Goal: Task Accomplishment & Management: Complete application form

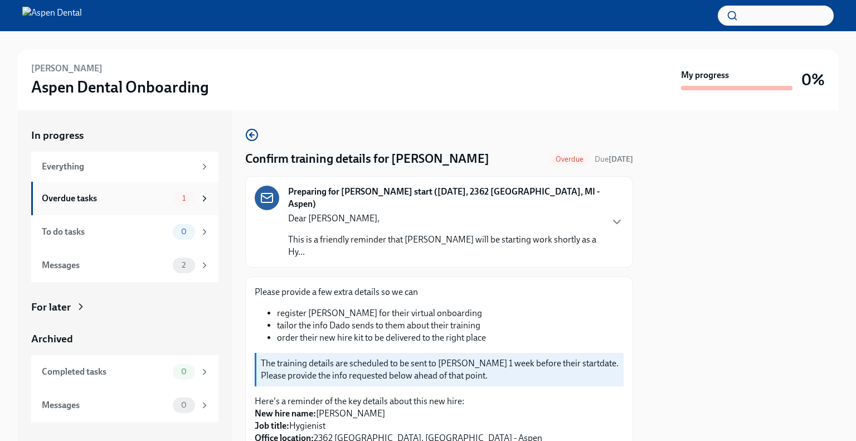
click at [162, 201] on div "Overdue tasks" at bounding box center [105, 198] width 126 height 12
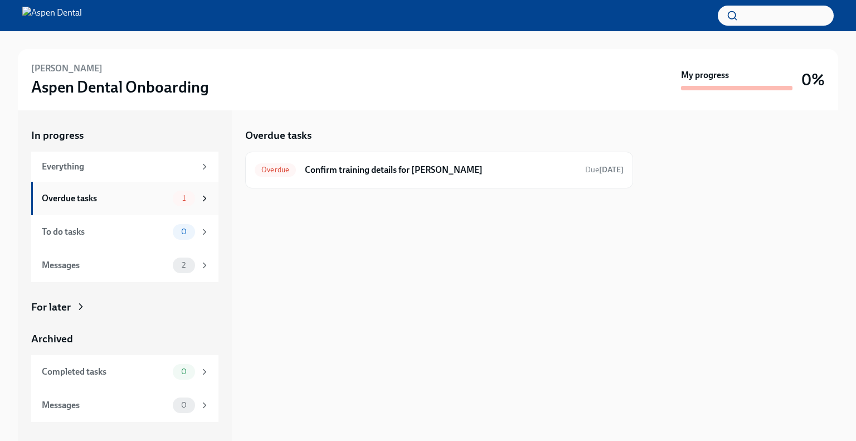
click at [189, 199] on span "1" at bounding box center [183, 198] width 17 height 8
click at [153, 265] on div "Messages" at bounding box center [105, 265] width 126 height 12
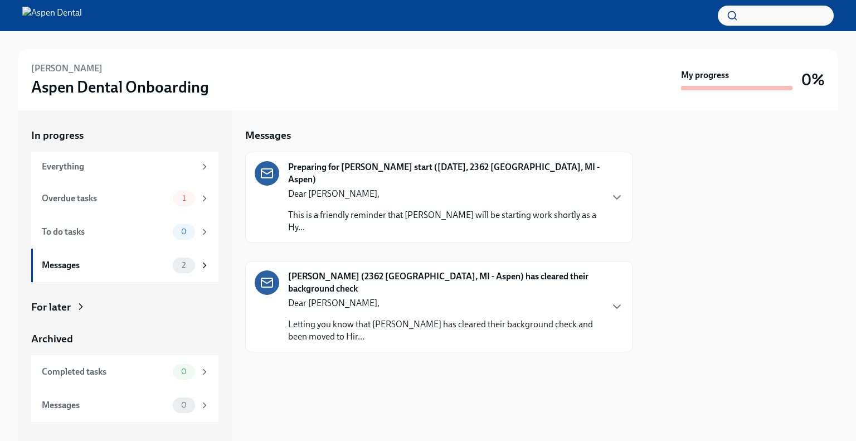
click at [611, 191] on icon "button" at bounding box center [616, 197] width 13 height 13
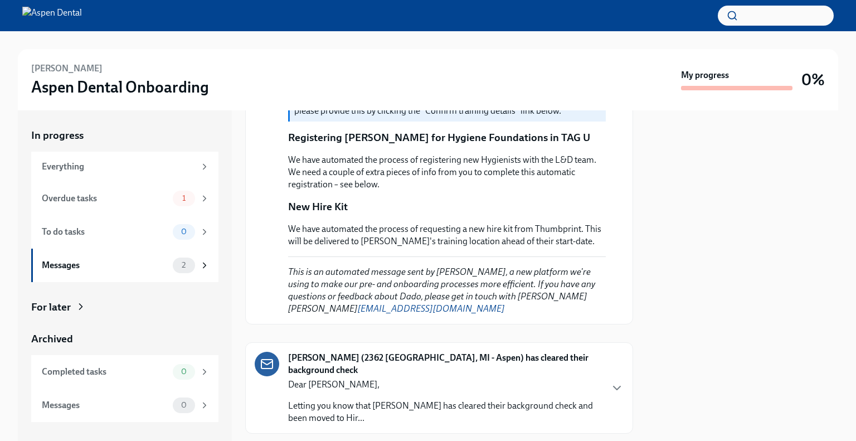
scroll to position [434, 0]
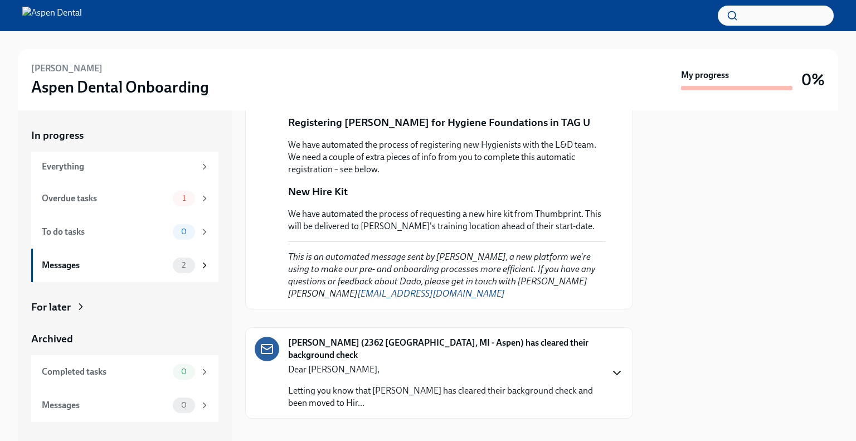
click at [610, 366] on icon "button" at bounding box center [616, 372] width 13 height 13
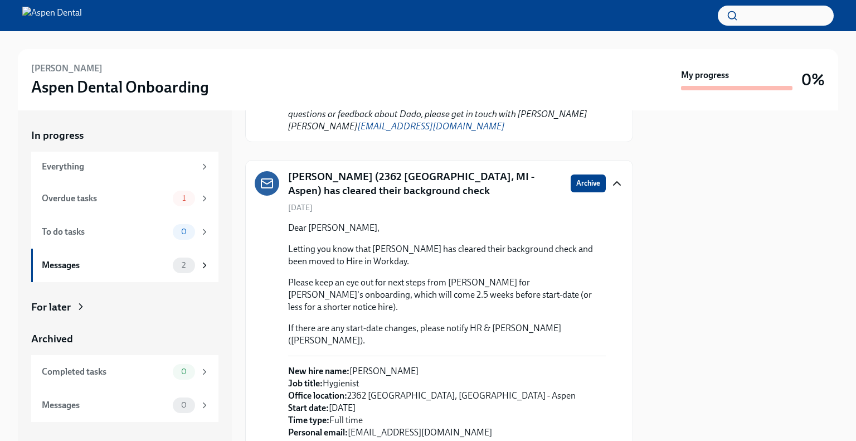
scroll to position [618, 0]
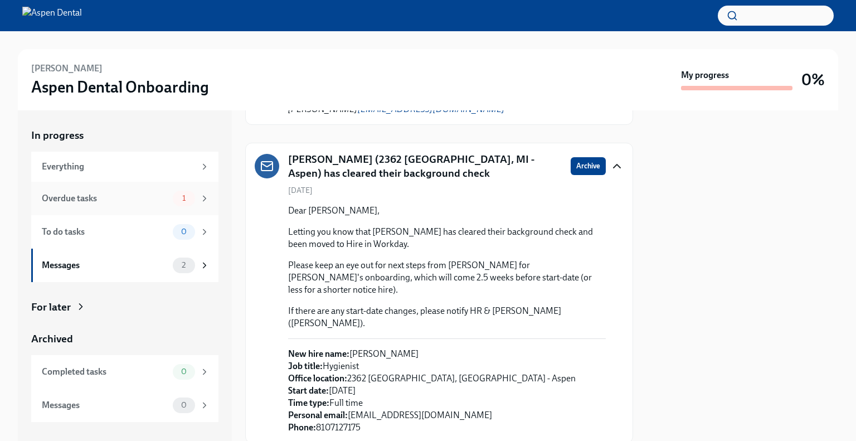
click at [156, 184] on div "Overdue tasks 1" at bounding box center [124, 198] width 187 height 33
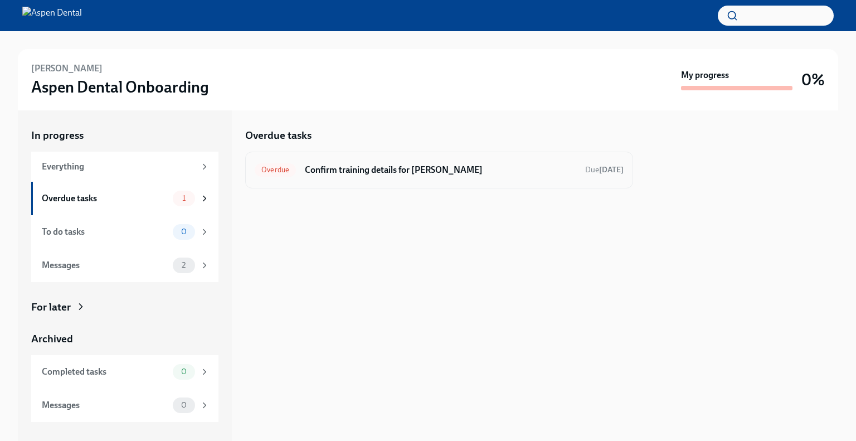
click at [354, 169] on h6 "Confirm training details for [PERSON_NAME]" at bounding box center [440, 170] width 271 height 12
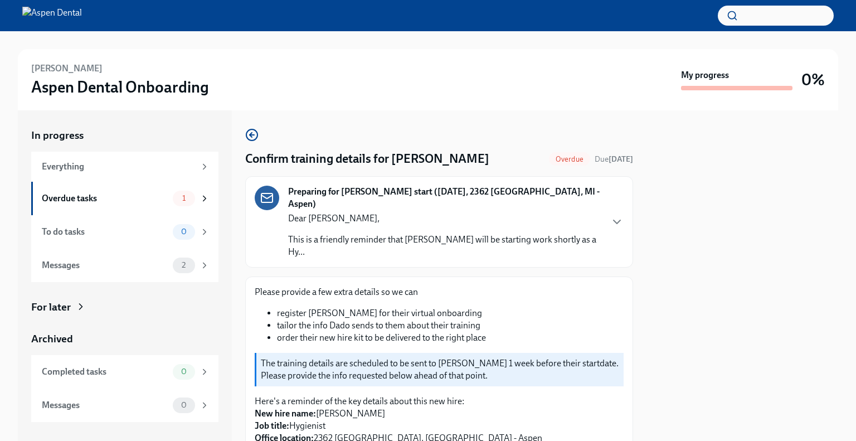
click at [589, 215] on p "Dear [PERSON_NAME]," at bounding box center [444, 218] width 313 height 12
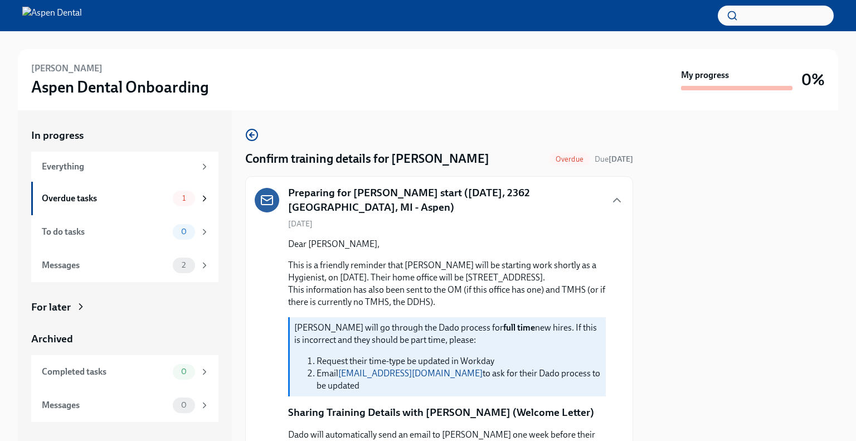
click at [58, 70] on h6 "[PERSON_NAME]" at bounding box center [66, 68] width 71 height 12
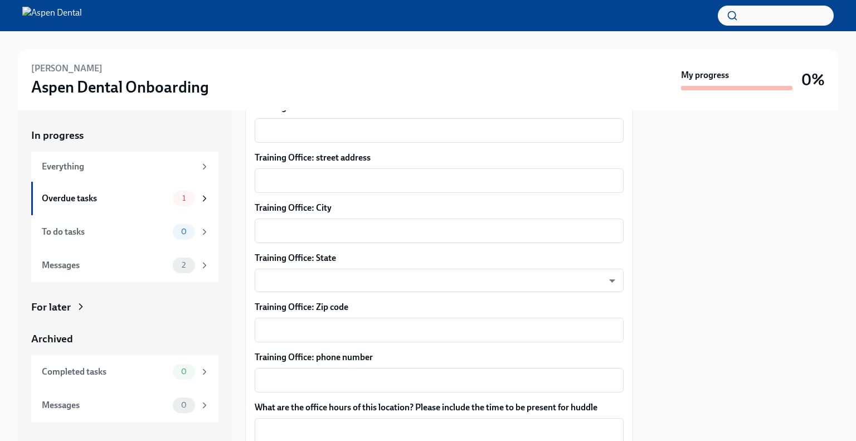
scroll to position [1337, 0]
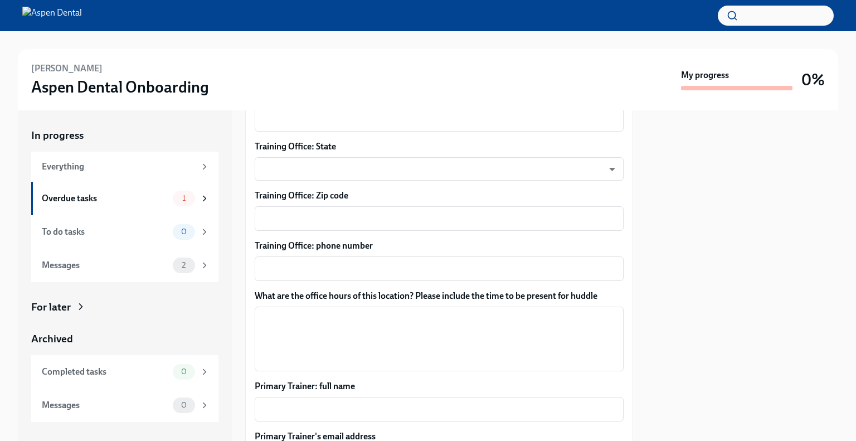
drag, startPoint x: 855, startPoint y: 327, endPoint x: 826, endPoint y: 383, distance: 63.0
click at [855, 375] on div "Rebecca Reifert Aspen Dental Onboarding My progress 0% In progress Everything O…" at bounding box center [428, 235] width 856 height 409
drag, startPoint x: 633, startPoint y: 347, endPoint x: 631, endPoint y: 307, distance: 40.2
click at [631, 307] on div "In progress Everything Overdue tasks 1 To do tasks 0 Messages 2 For later Archi…" at bounding box center [428, 275] width 820 height 330
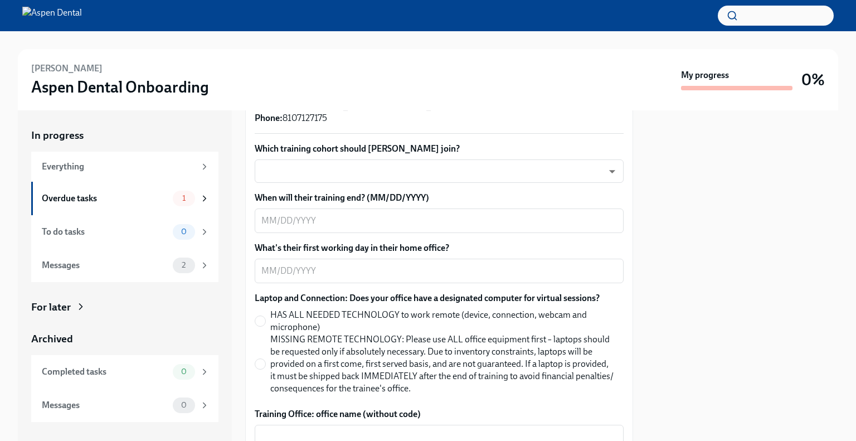
scroll to position [813, 0]
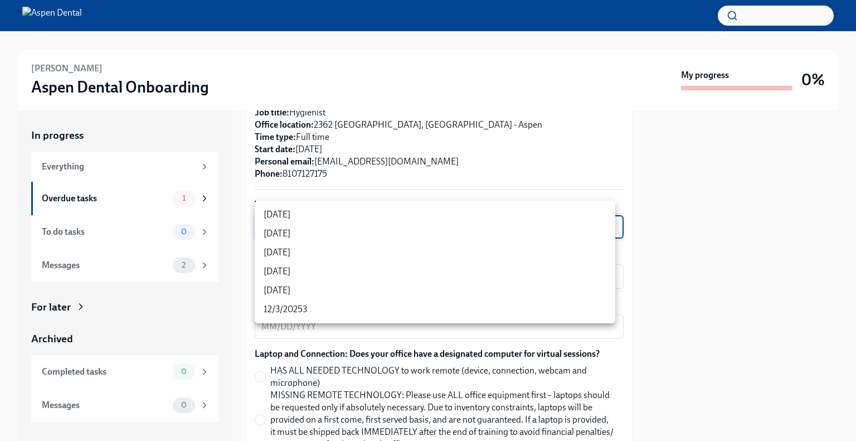
click at [356, 213] on body "Rebecca Reifert Aspen Dental Onboarding My progress 0% In progress Everything O…" at bounding box center [428, 220] width 856 height 441
click at [309, 269] on li "[DATE]" at bounding box center [435, 271] width 360 height 19
type input "P5wSBD6z7"
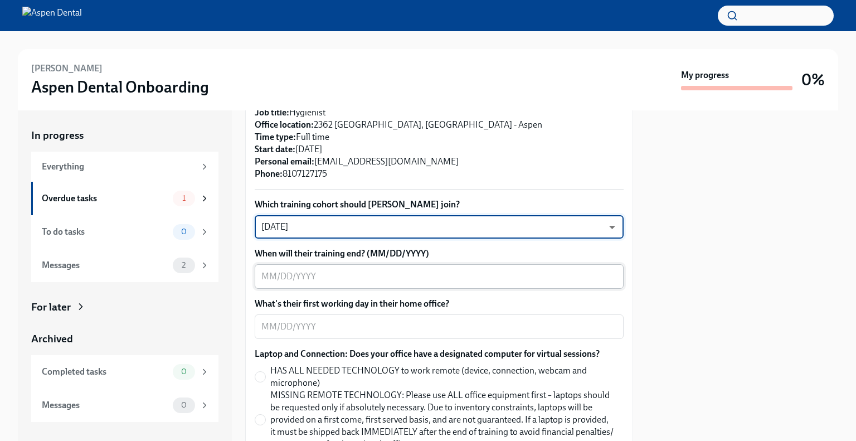
click at [345, 270] on textarea "When will their training end? (MM/DD/YYYY)" at bounding box center [438, 276] width 355 height 13
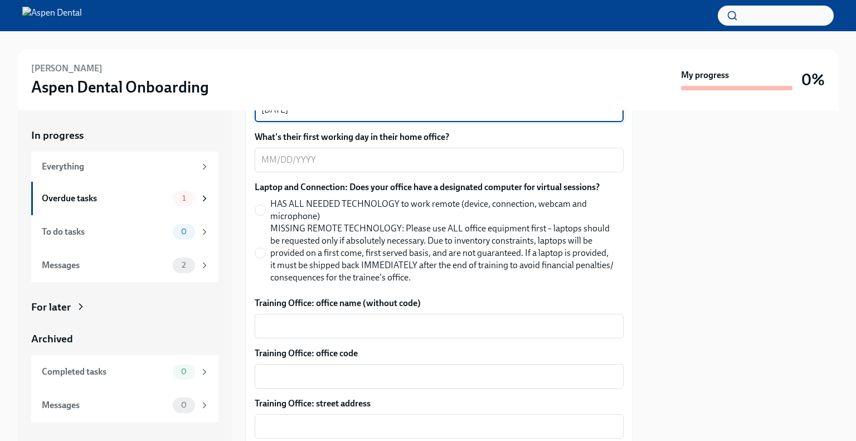
scroll to position [980, 0]
type textarea "[DATE]"
click at [332, 153] on textarea "What's their first working day in their home office?" at bounding box center [438, 159] width 355 height 13
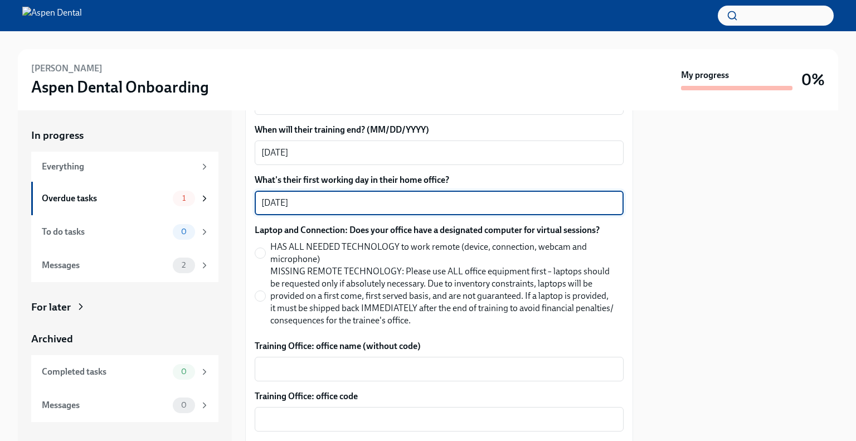
scroll to position [869, 0]
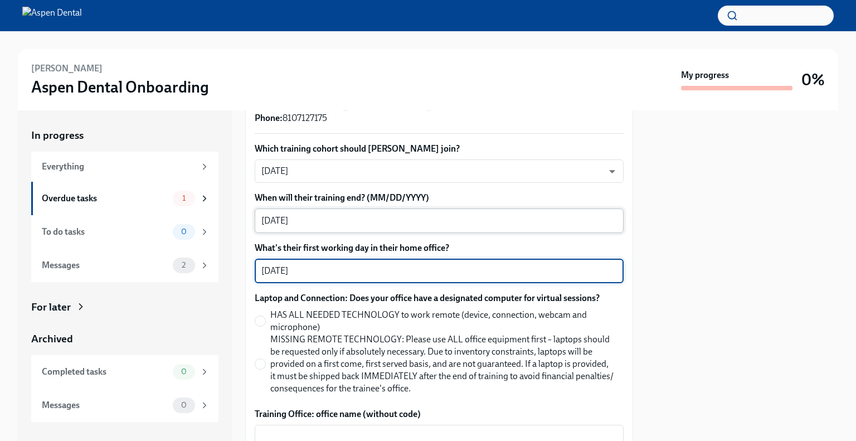
type textarea "[DATE]"
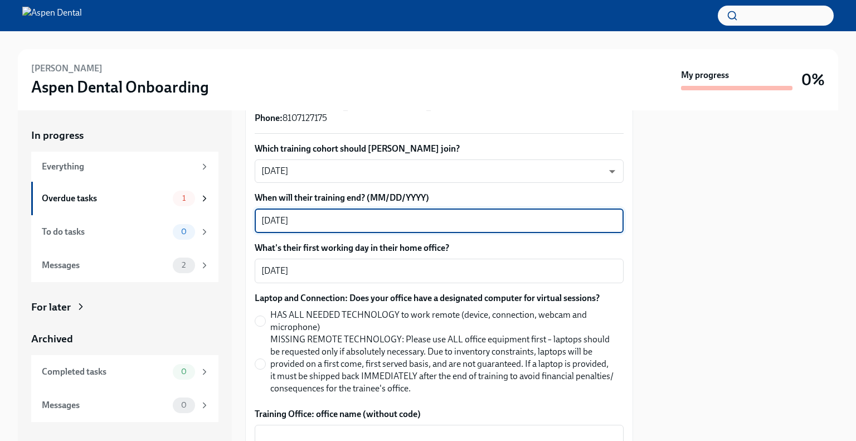
click at [287, 214] on textarea "[DATE]" at bounding box center [438, 220] width 355 height 13
click at [332, 214] on textarea "[DATE]" at bounding box center [438, 220] width 355 height 13
drag, startPoint x: 331, startPoint y: 212, endPoint x: 237, endPoint y: 212, distance: 93.6
click at [237, 212] on div "In progress Everything Overdue tasks 1 To do tasks 0 Messages 2 For later Archi…" at bounding box center [428, 275] width 820 height 330
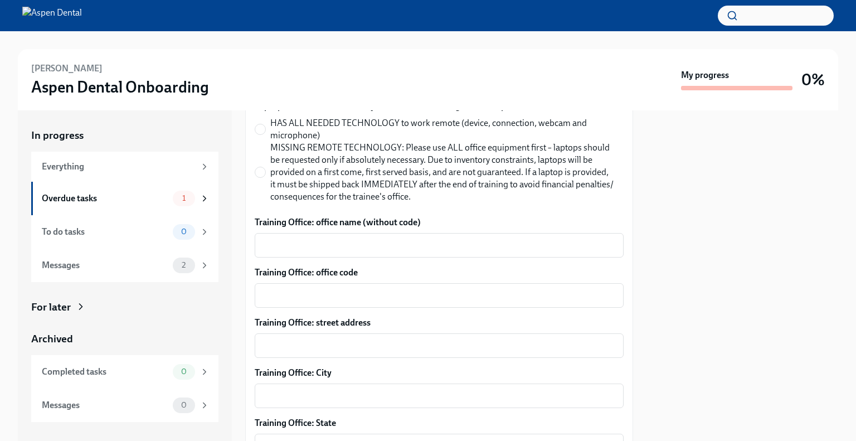
scroll to position [1036, 0]
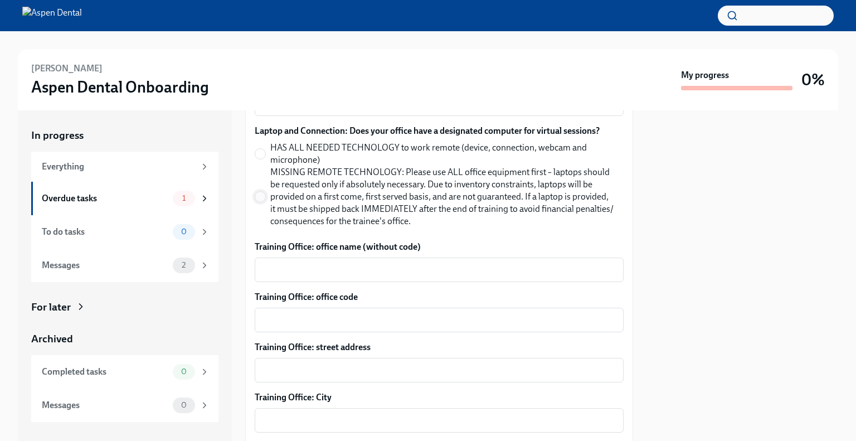
click at [265, 192] on input "MISSING REMOTE TECHNOLOGY: Please use ALL office equipment first – laptops shou…" at bounding box center [260, 197] width 10 height 10
radio input "true"
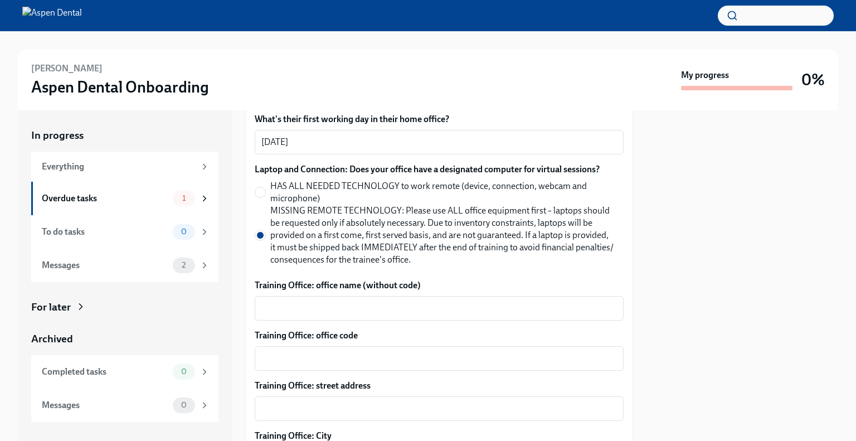
scroll to position [980, 0]
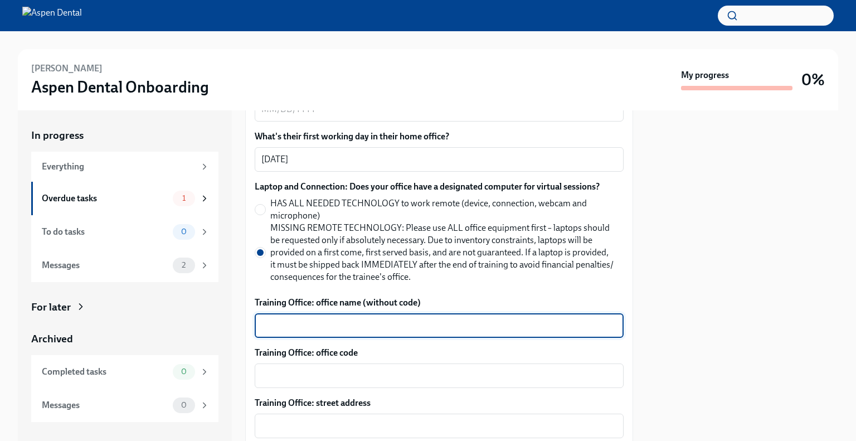
click at [445, 319] on textarea "Training Office: office name (without code)" at bounding box center [438, 325] width 355 height 13
type textarea "Fort Gratiot"
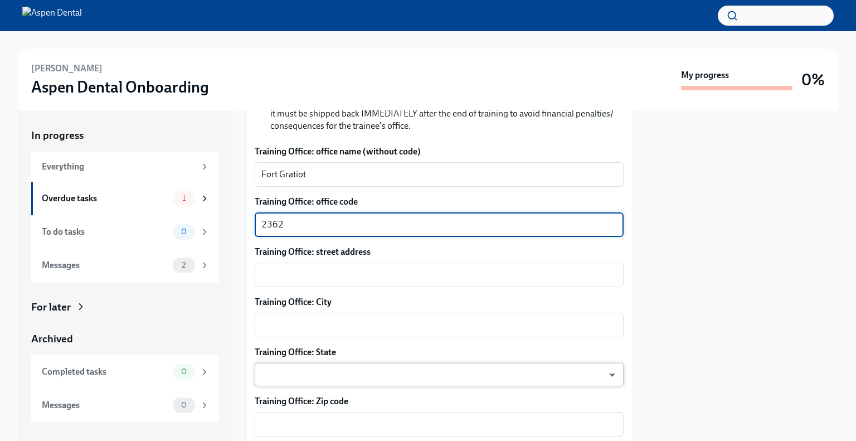
scroll to position [1148, 0]
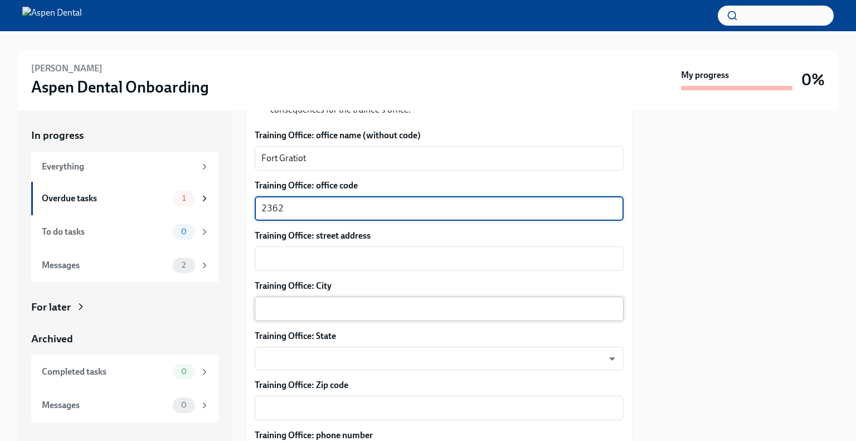
type textarea "2362"
click at [353, 302] on textarea "Training Office: City" at bounding box center [438, 308] width 355 height 13
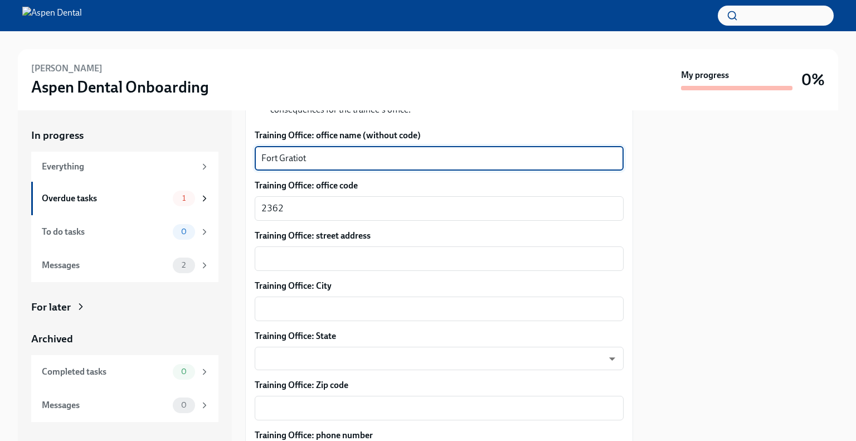
click at [324, 152] on textarea "Fort Gratiot" at bounding box center [438, 158] width 355 height 13
drag, startPoint x: 326, startPoint y: 147, endPoint x: 228, endPoint y: 148, distance: 98.0
click at [228, 148] on div "In progress Everything Overdue tasks 1 To do tasks 0 Messages 2 For later Archi…" at bounding box center [428, 275] width 820 height 330
click at [291, 302] on textarea "Training Office: City" at bounding box center [438, 308] width 355 height 13
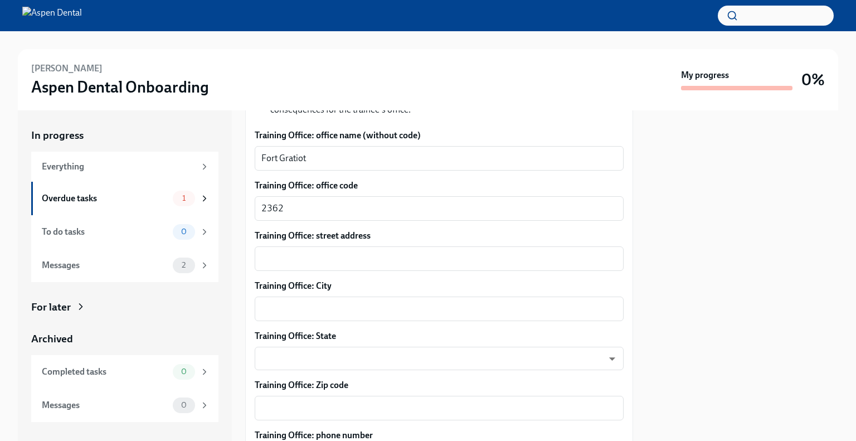
click at [294, 231] on div "Training Office: street address x ​" at bounding box center [439, 250] width 369 height 41
click at [299, 296] on div "x ​" at bounding box center [439, 308] width 369 height 25
click at [297, 231] on div "Training Office: street address x ​" at bounding box center [439, 250] width 369 height 41
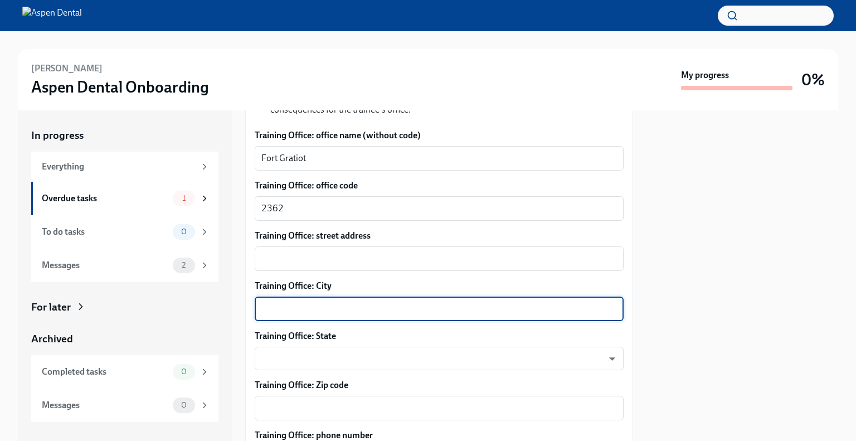
click at [301, 302] on textarea "Training Office: City" at bounding box center [438, 308] width 355 height 13
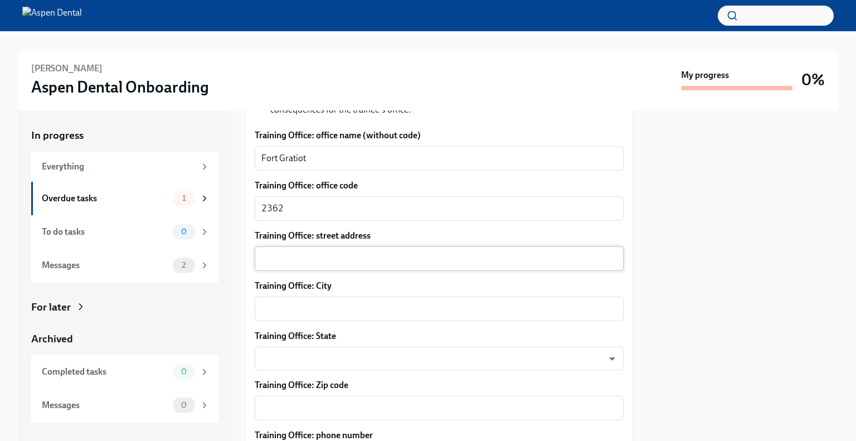
click at [292, 246] on div "x ​" at bounding box center [439, 258] width 369 height 25
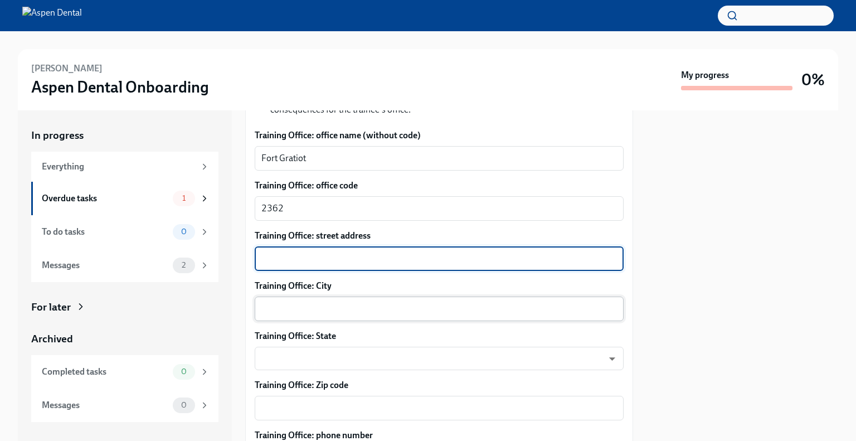
click at [323, 308] on div "x ​" at bounding box center [439, 308] width 369 height 25
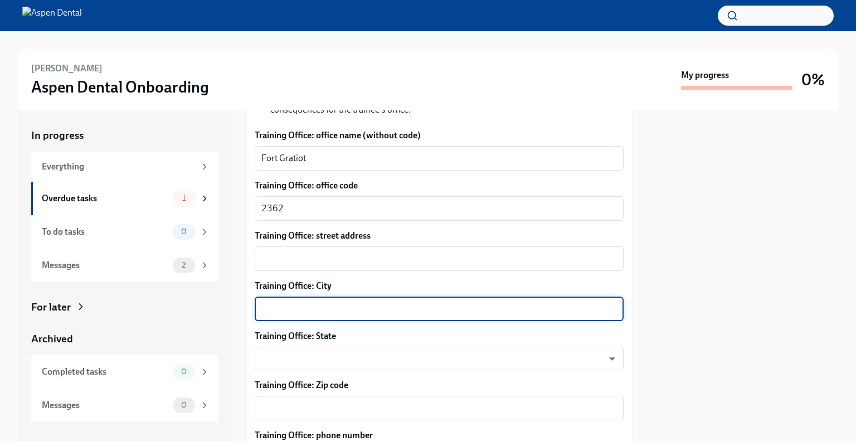
click at [325, 305] on div "x ​" at bounding box center [439, 308] width 369 height 25
paste textarea "Fort Gratiot"
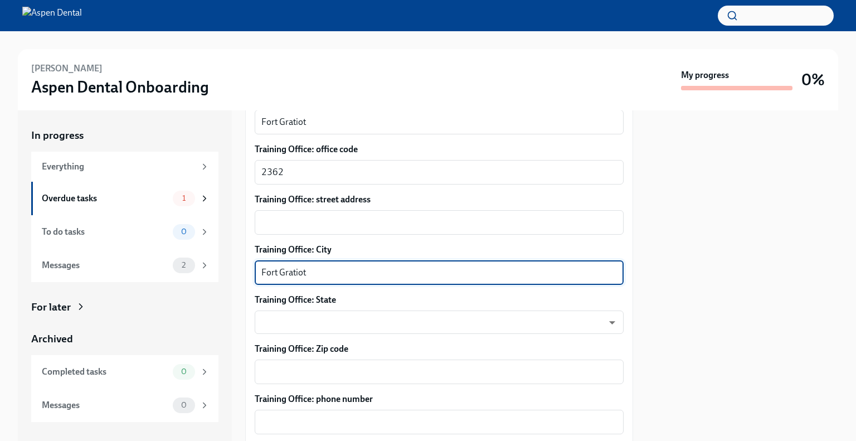
scroll to position [1203, 0]
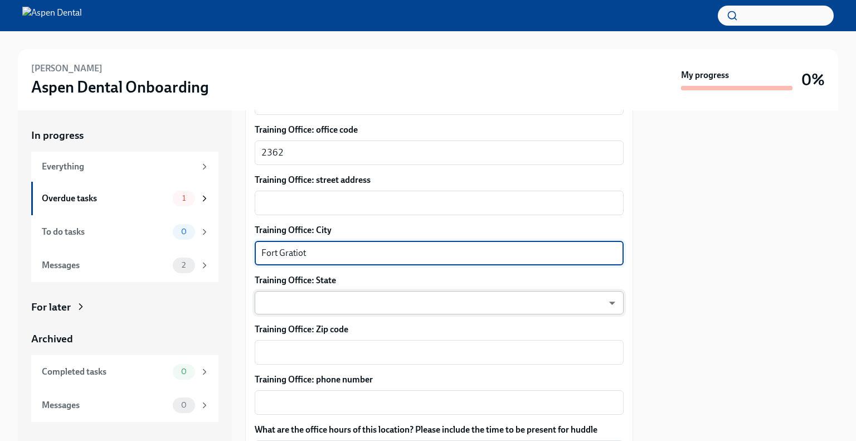
type textarea "Fort Gratiot"
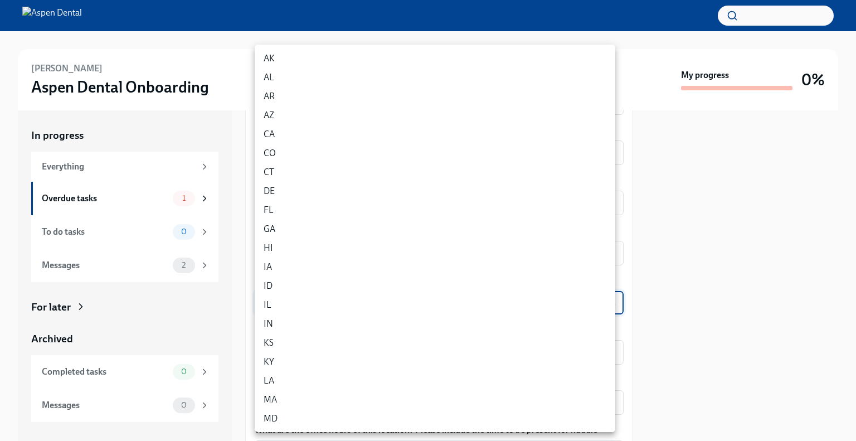
click at [311, 285] on body "Rebecca Reifert Aspen Dental Onboarding My progress 0% In progress Everything O…" at bounding box center [428, 220] width 856 height 441
click at [269, 350] on li "MI" at bounding box center [435, 344] width 360 height 19
type input "Z50twgdNV"
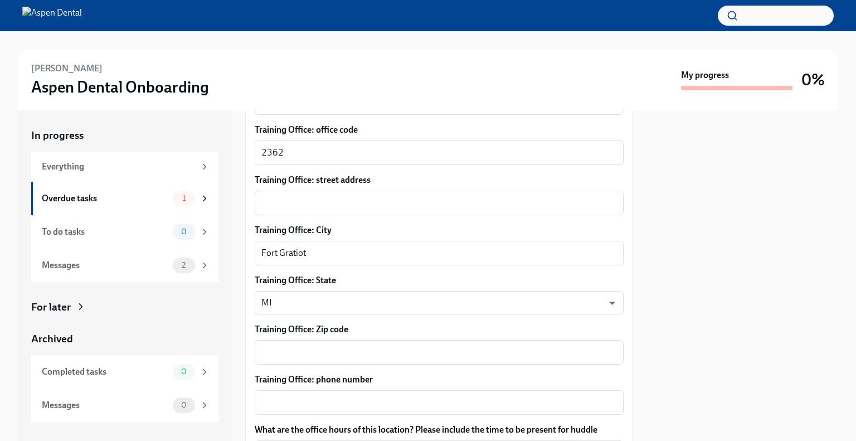
click at [325, 353] on div "Which training cohort should Rebecca Reifert join? 10/22/2025 P5wSBD6z7 ​ When …" at bounding box center [439, 319] width 369 height 1022
click at [330, 345] on textarea "Training Office: Zip code" at bounding box center [438, 351] width 355 height 13
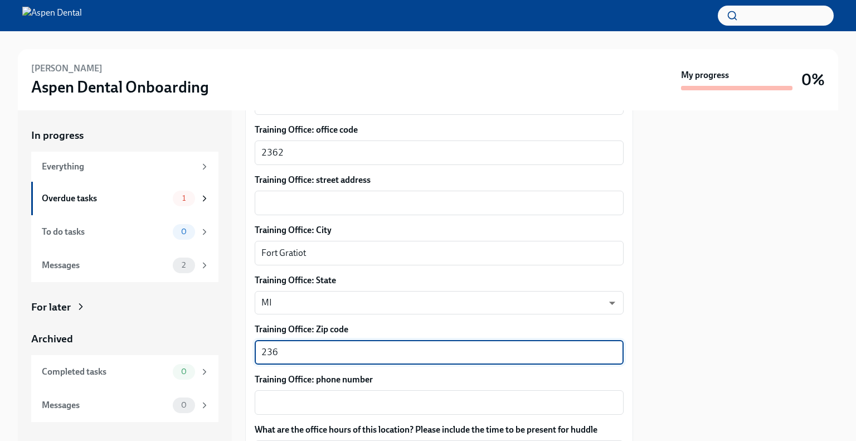
type textarea "2362"
drag, startPoint x: 296, startPoint y: 336, endPoint x: 232, endPoint y: 352, distance: 65.9
click at [237, 344] on div "In progress Everything Overdue tasks 1 To do tasks 0 Messages 2 For later Archi…" at bounding box center [428, 275] width 820 height 330
click at [329, 345] on textarea "Training Office: Zip code" at bounding box center [438, 351] width 355 height 13
type textarea "48059"
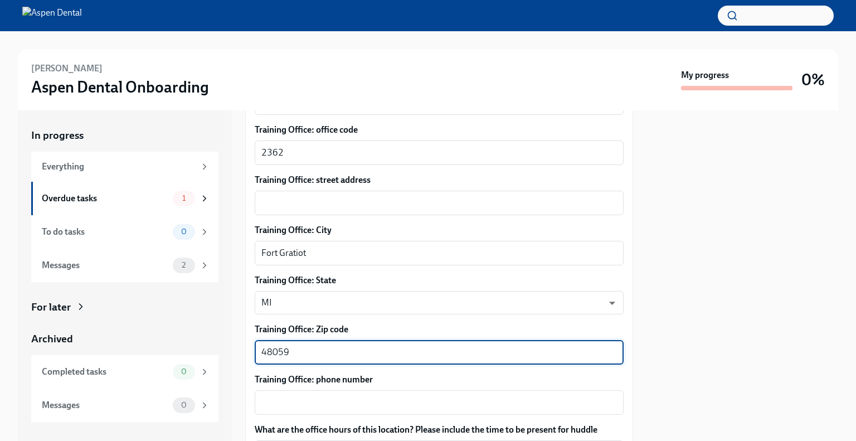
click at [335, 177] on div "Training Office: street address x ​" at bounding box center [439, 194] width 369 height 41
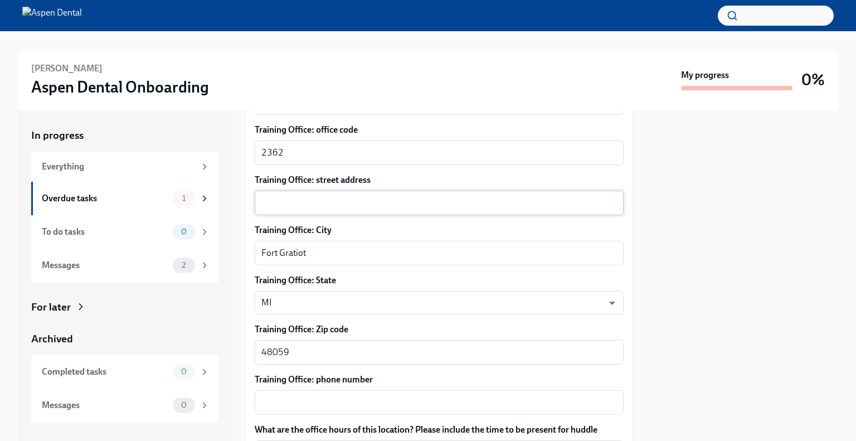
click at [335, 196] on textarea "Training Office: street address" at bounding box center [438, 202] width 355 height 13
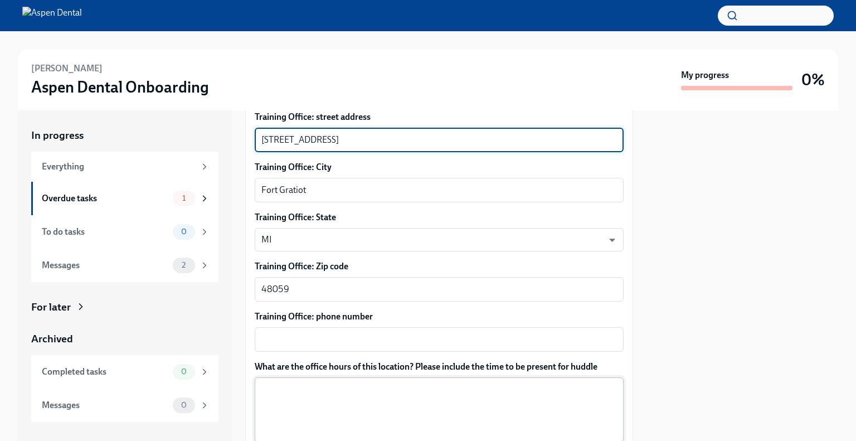
scroll to position [1315, 0]
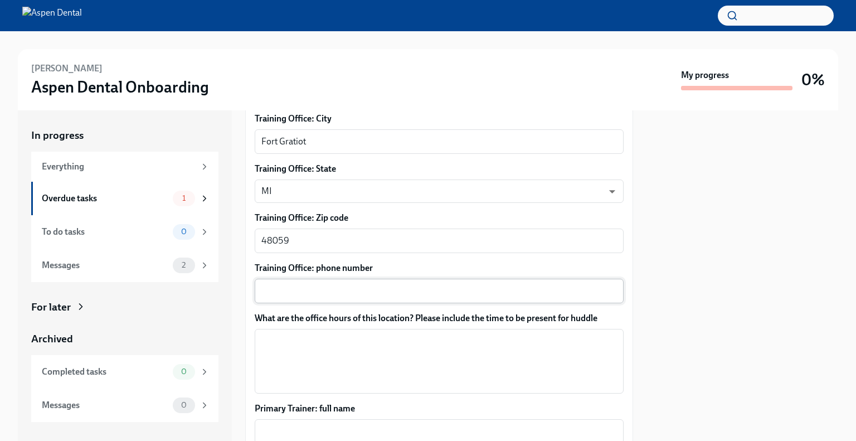
type textarea "4216 24th Ave Ste 100"
click at [354, 285] on div "x ​" at bounding box center [439, 291] width 369 height 25
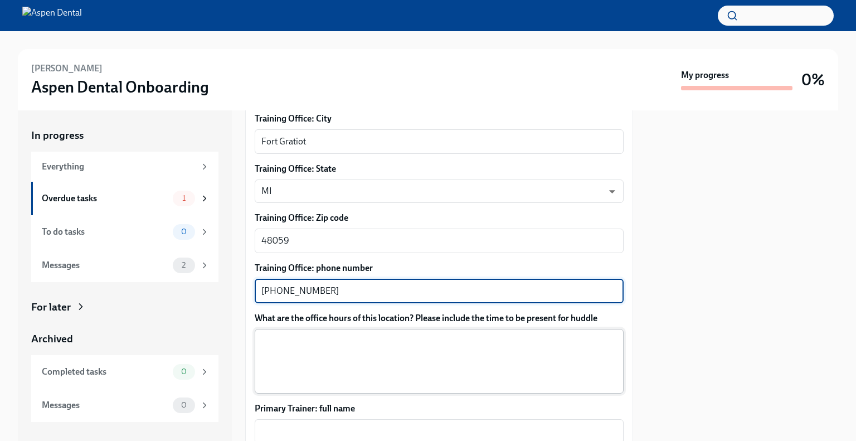
type textarea "810-984-8669"
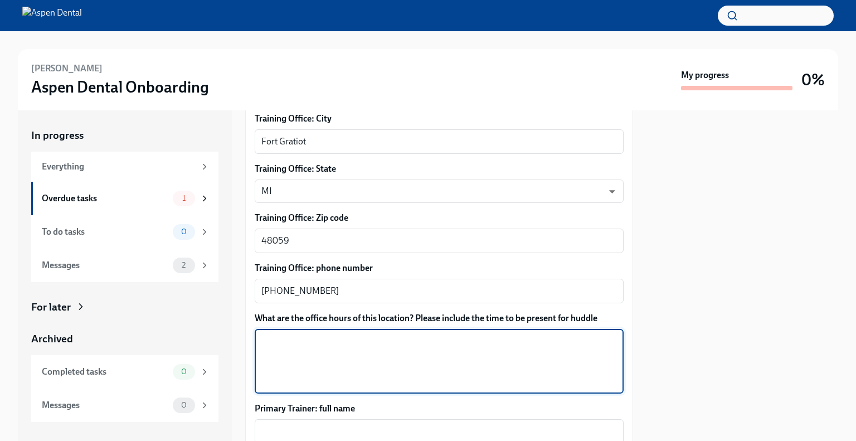
click at [472, 349] on textarea "What are the office hours of this location? Please include the time to be prese…" at bounding box center [438, 360] width 355 height 53
click at [407, 334] on textarea "What are the office hours of this location? Please include the time to be prese…" at bounding box center [438, 360] width 355 height 53
type textarea "7"
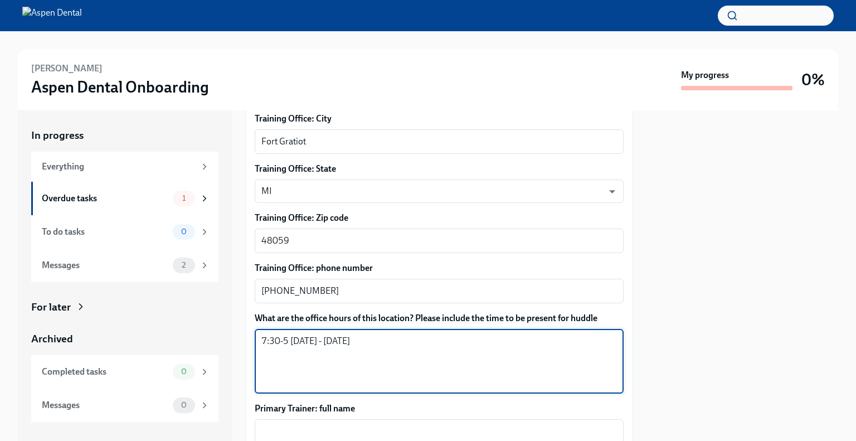
click at [289, 334] on textarea "7:30-5 Monday - Wednesday" at bounding box center [438, 360] width 355 height 53
click at [285, 334] on textarea "7:30-5 Monday - Wednesday" at bounding box center [438, 360] width 355 height 53
click at [275, 334] on textarea "7:30-5:00 Monday - Wednesday" at bounding box center [438, 360] width 355 height 53
click at [282, 334] on textarea "7:30-5:00 Monday - Wednesday" at bounding box center [438, 360] width 355 height 53
click at [283, 334] on textarea "7:30-5:00 Monday - Wednesday" at bounding box center [438, 360] width 355 height 53
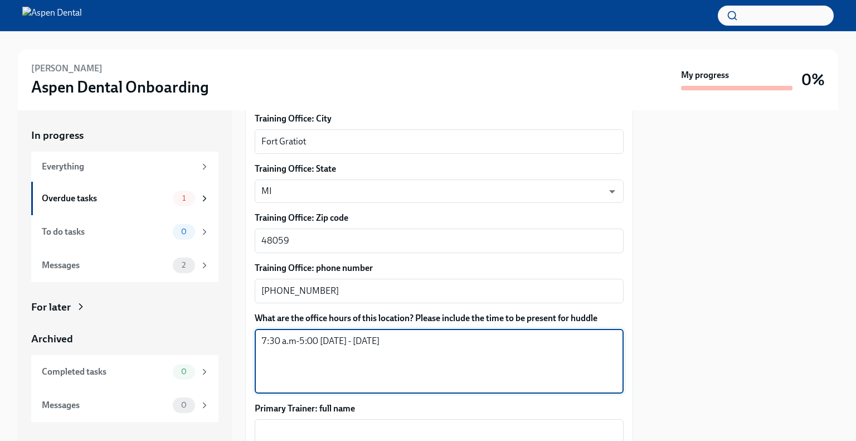
click at [316, 339] on textarea "7:30 a.m-5:00 Monday - Wednesday" at bounding box center [438, 360] width 355 height 53
click at [319, 334] on textarea "7:30 a.m-5:00 Monday - Wednesday" at bounding box center [438, 360] width 355 height 53
click at [317, 334] on textarea "7:30 a.m-5:00 Monday - Wednesday" at bounding box center [438, 360] width 355 height 53
click at [419, 334] on textarea "7:30 a.m-5:00 p.m Monday - Wednesday" at bounding box center [438, 360] width 355 height 53
click at [269, 360] on textarea "7:30 a.m-5:00 p.m Monday - Wednesday 8:00 a.m-5:00 pp.m. Thursday 8: a.m.- 1:00…" at bounding box center [438, 360] width 355 height 53
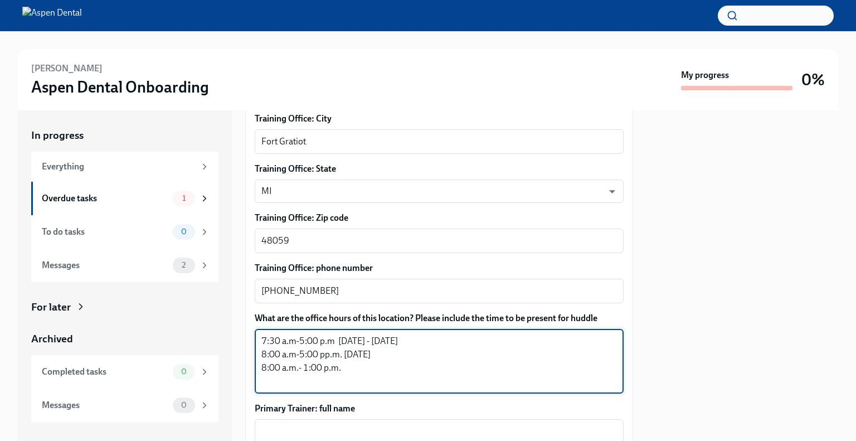
click at [347, 357] on textarea "7:30 a.m-5:00 p.m Monday - Wednesday 8:00 a.m-5:00 pp.m. Thursday 8:00 a.m.- 1:…" at bounding box center [438, 360] width 355 height 53
click at [323, 344] on textarea "7:30 a.m-5:00 p.m Monday - Wednesday 8:00 a.m-5:00 pp.m. Thursday 8:00 a.m.- 1:…" at bounding box center [438, 360] width 355 height 53
drag, startPoint x: 418, startPoint y: 352, endPoint x: 370, endPoint y: 354, distance: 48.0
click at [370, 354] on textarea "7:30 a.m-5:00 p.m Monday - Wednesday 8:00 a.m-5:00 p.m. Thursday 8:00 a.m.- 1:0…" at bounding box center [438, 360] width 355 height 53
click at [379, 343] on textarea "7:30 a.m-5:00 p.m Monday - Wednesday 8:00 a.m-5:00 p.m. Thursday 8:00 a.m.- 1:0…" at bounding box center [438, 360] width 355 height 53
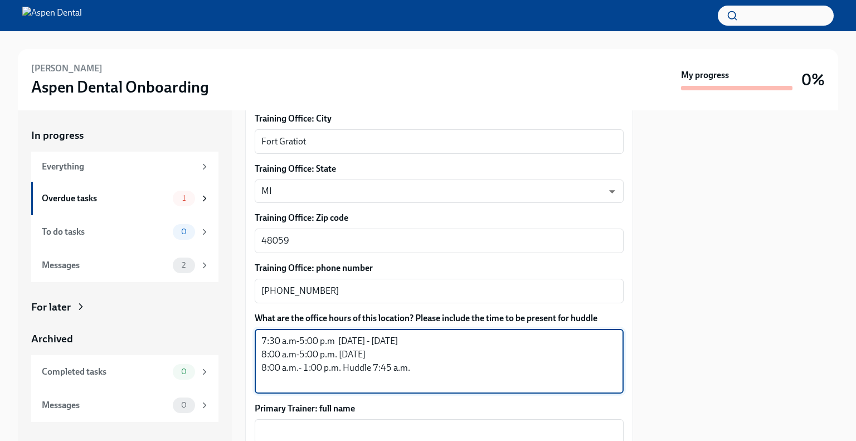
paste textarea "7:45 a.m."
click at [432, 334] on textarea "7:30 a.m-5:00 p.m Monday - Wednesday 8:00 a.m-5:00 p.m. Thursday 7:45 a.m. 8:00…" at bounding box center [438, 360] width 355 height 53
paste textarea "7:45 a.m."
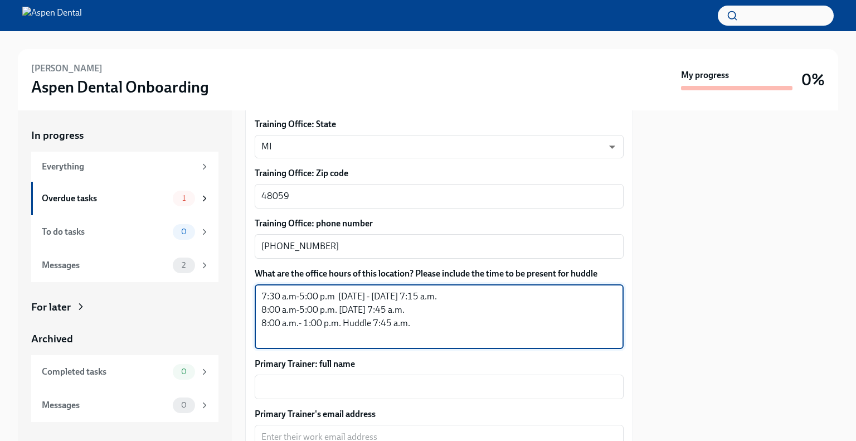
scroll to position [1426, 0]
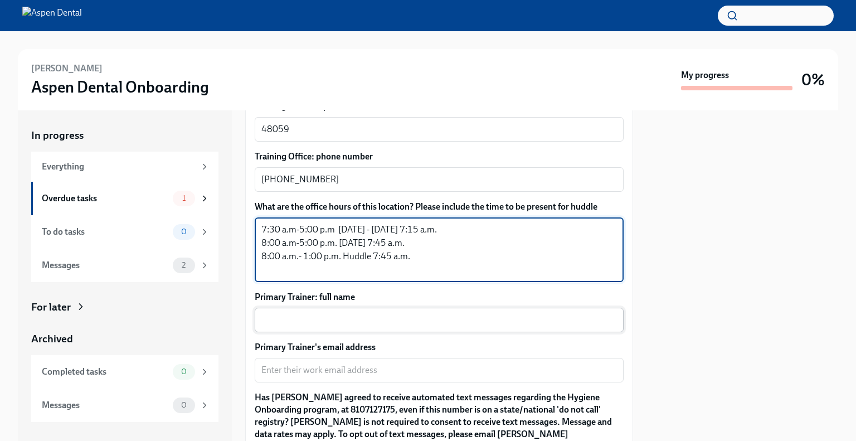
type textarea "7:30 a.m-5:00 p.m Monday - Wednesday 7:15 a.m. 8:00 a.m-5:00 p.m. Thursday 7:45…"
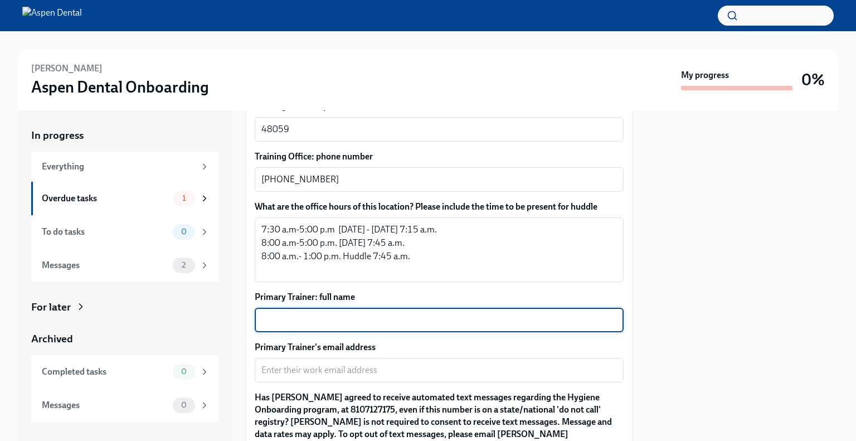
click at [359, 313] on textarea "Primary Trainer: full name" at bounding box center [438, 319] width 355 height 13
type textarea "Gabrielle Frostic"
click at [350, 363] on textarea "Primary Trainer's email address" at bounding box center [438, 369] width 355 height 13
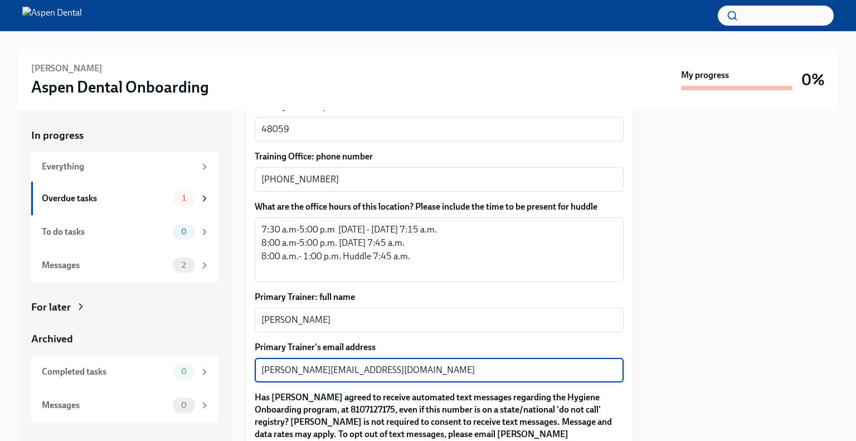
type textarea "gabrielle.frostic@aspendental.com"
click at [424, 365] on div "gabrielle.frostic@aspendental.com x ​" at bounding box center [439, 370] width 369 height 25
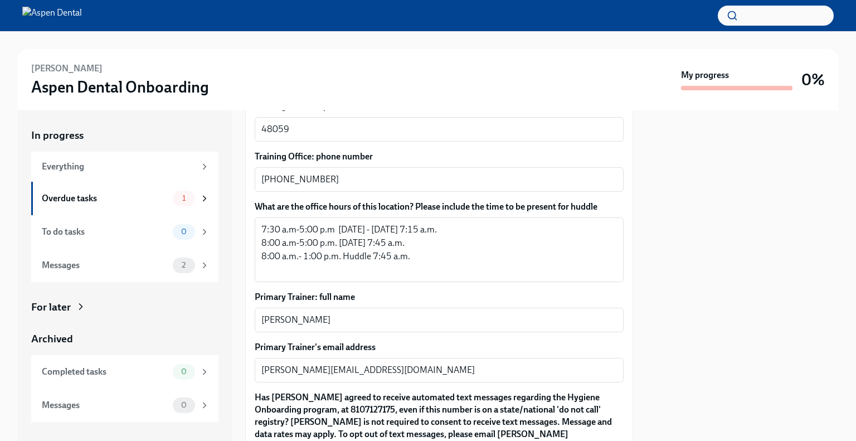
click at [777, 294] on div at bounding box center [742, 275] width 192 height 330
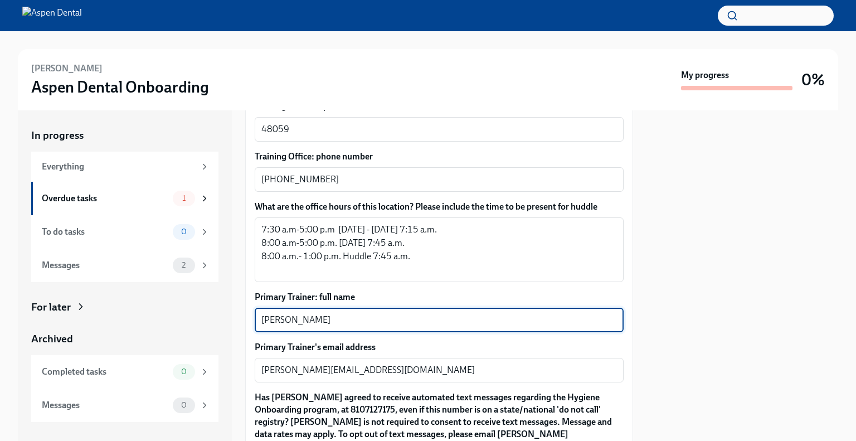
click at [344, 313] on textarea "Gabrielle Frostic" at bounding box center [438, 319] width 355 height 13
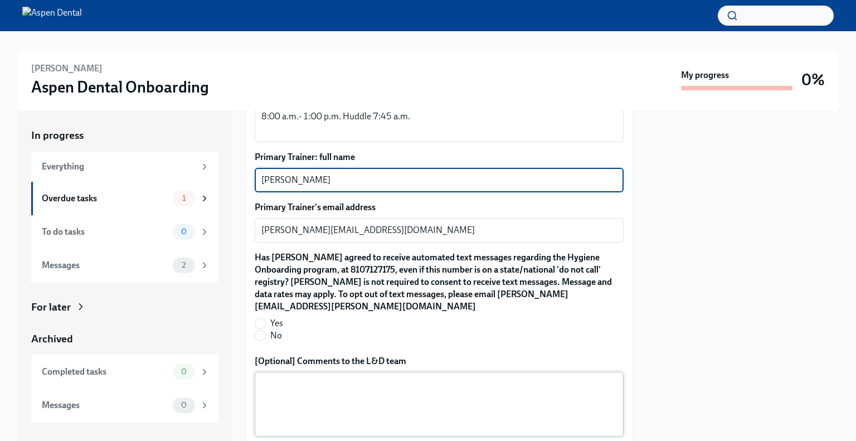
scroll to position [1593, 0]
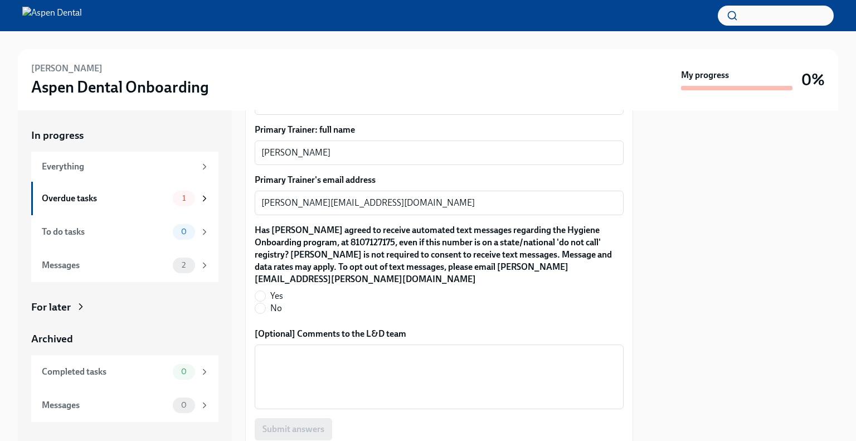
drag, startPoint x: 267, startPoint y: 276, endPoint x: 463, endPoint y: 262, distance: 196.0
drag, startPoint x: 463, startPoint y: 262, endPoint x: 334, endPoint y: 262, distance: 128.7
click at [334, 262] on fieldset "Has Rebecca Reifert agreed to receive automated text messages regarding the Hyg…" at bounding box center [439, 269] width 369 height 90
click at [258, 291] on input "Yes" at bounding box center [260, 296] width 10 height 10
radio input "true"
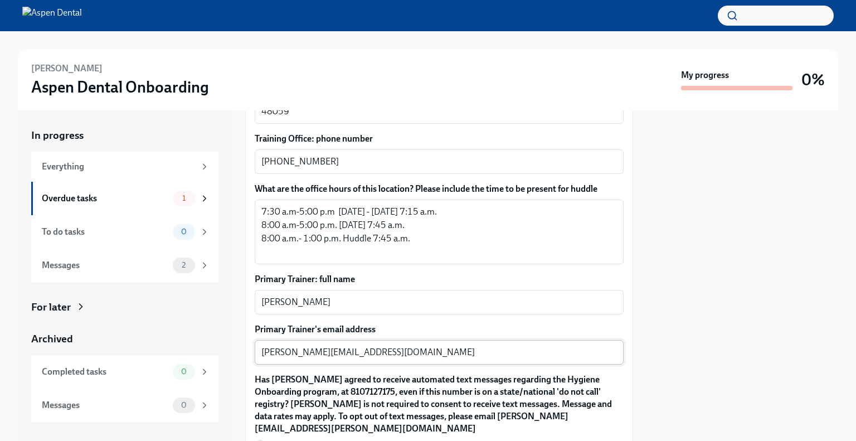
scroll to position [1389, 0]
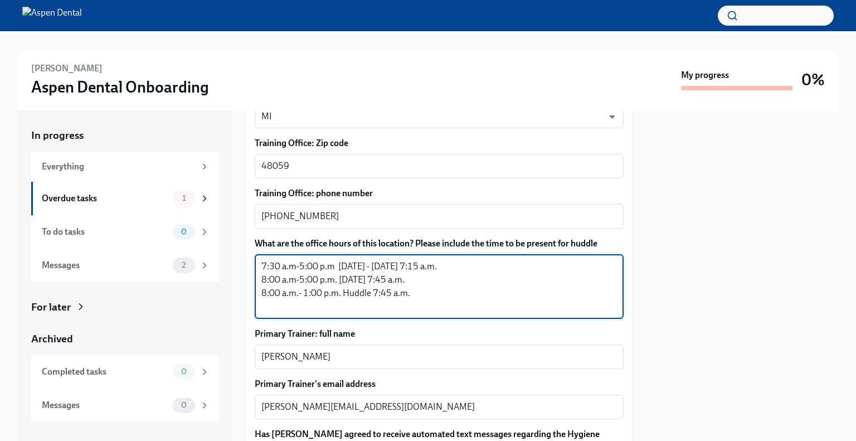
drag, startPoint x: 423, startPoint y: 280, endPoint x: 250, endPoint y: 241, distance: 177.5
click at [250, 241] on div "Please provide a few extra details so we can register Rebecca for their virtual…" at bounding box center [439, 54] width 388 height 1334
click at [715, 182] on div at bounding box center [742, 275] width 192 height 330
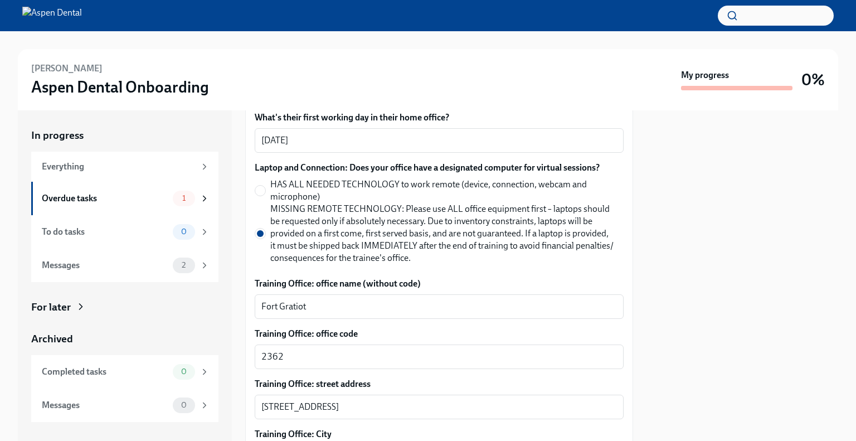
scroll to position [832, 0]
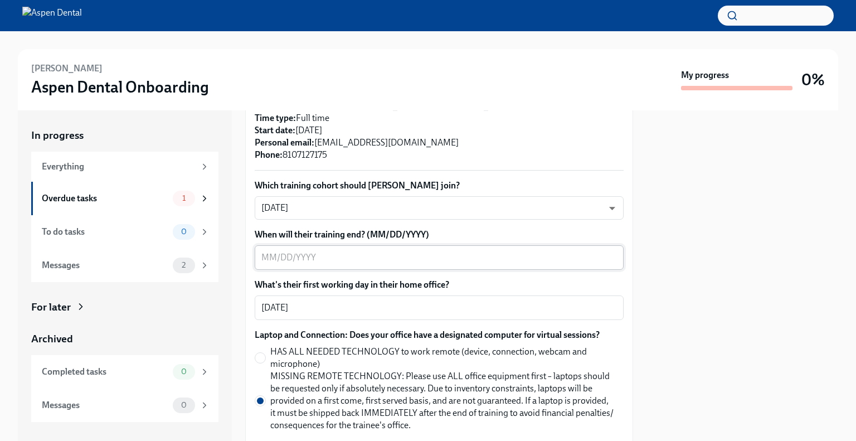
click at [350, 251] on textarea "When will their training end? (MM/DD/YYYY)" at bounding box center [438, 257] width 355 height 13
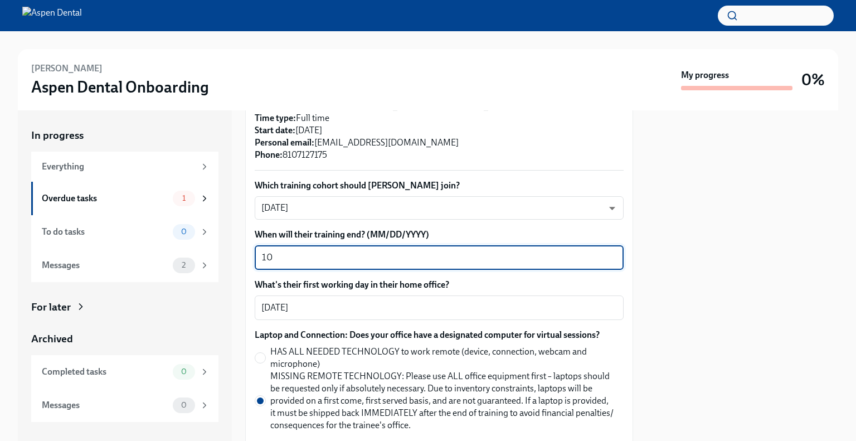
type textarea "1"
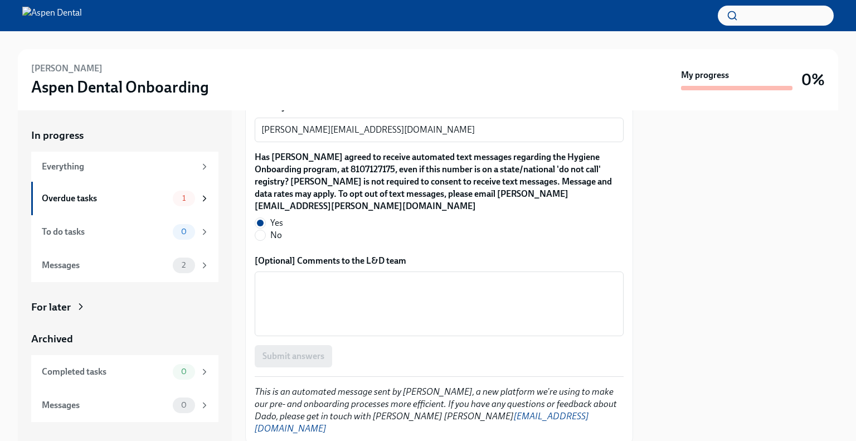
scroll to position [1667, 0]
type textarea "11/4/2025"
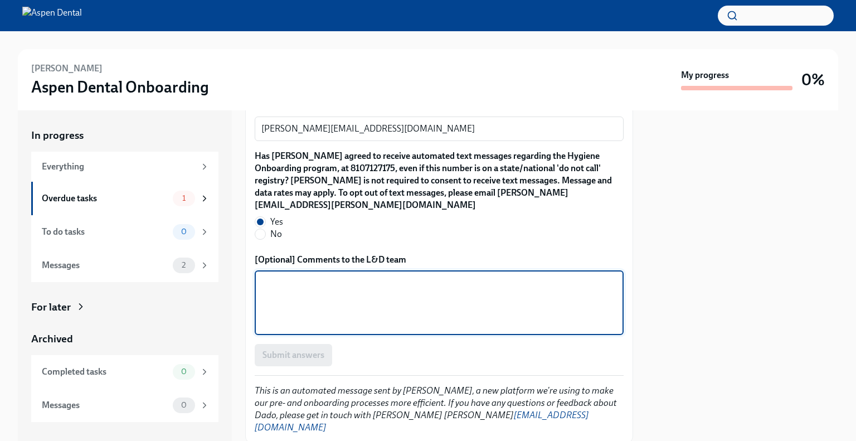
click at [390, 276] on textarea "[Optional] Comments to the L&D team" at bounding box center [438, 302] width 355 height 53
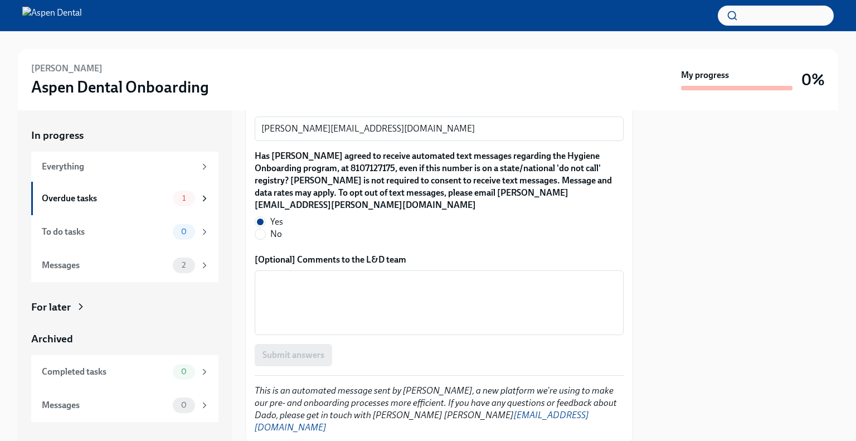
click at [324, 344] on div "Submit answers" at bounding box center [439, 355] width 369 height 22
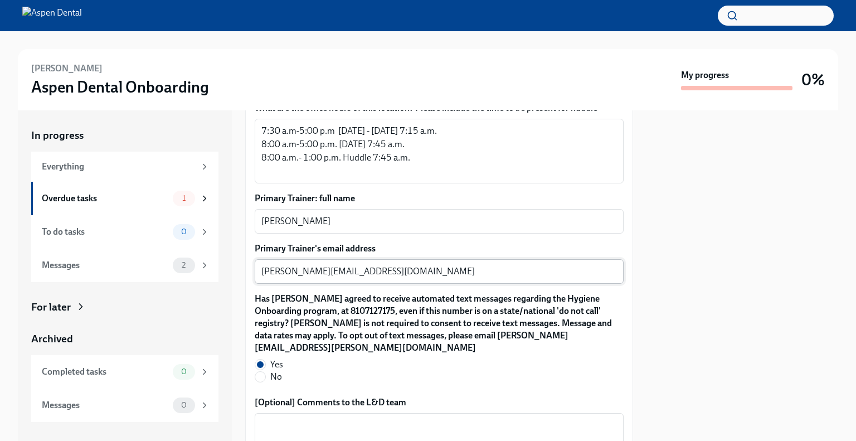
scroll to position [1500, 0]
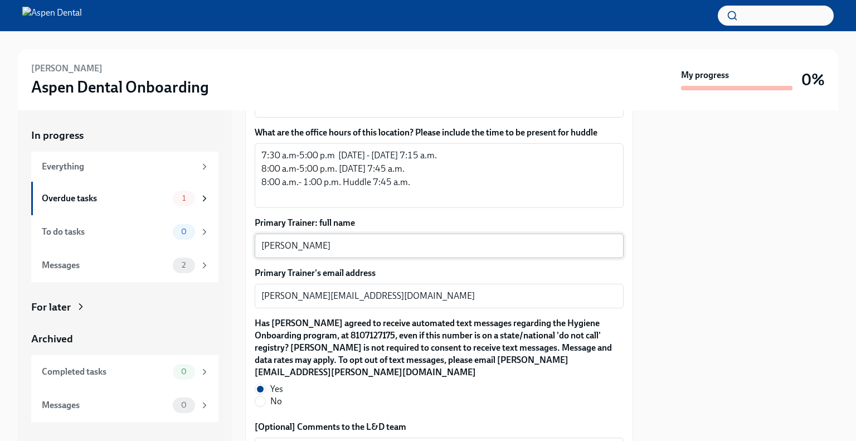
click at [406, 239] on textarea "Gabrielle Frostic" at bounding box center [438, 245] width 355 height 13
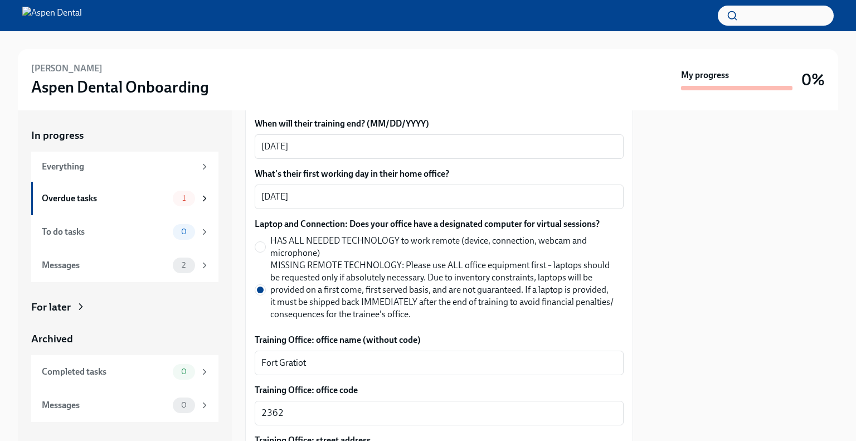
scroll to position [887, 0]
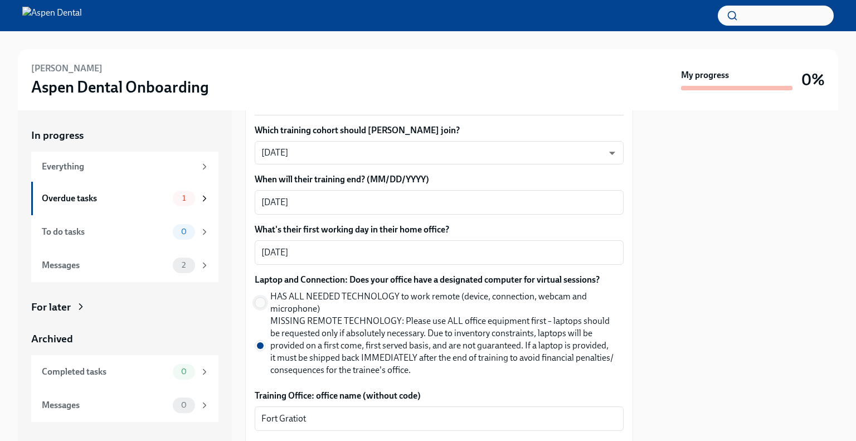
click at [256, 297] on input "HAS ALL NEEDED TECHNOLOGY to work remote (device, connection, webcam and microp…" at bounding box center [260, 302] width 10 height 10
radio input "true"
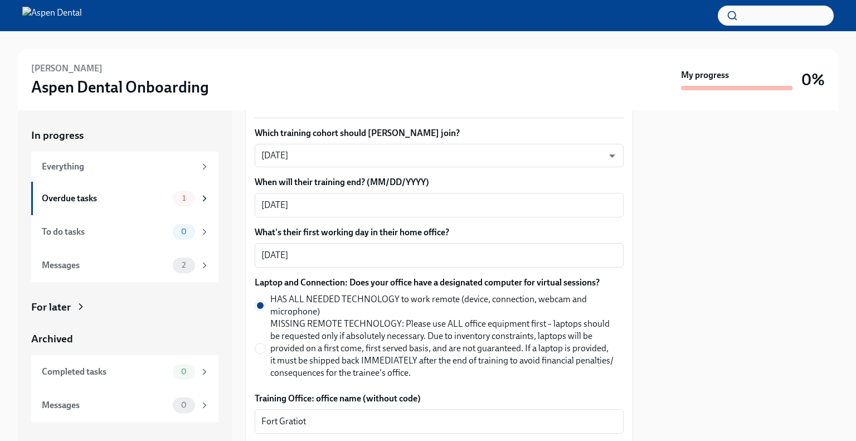
scroll to position [888, 0]
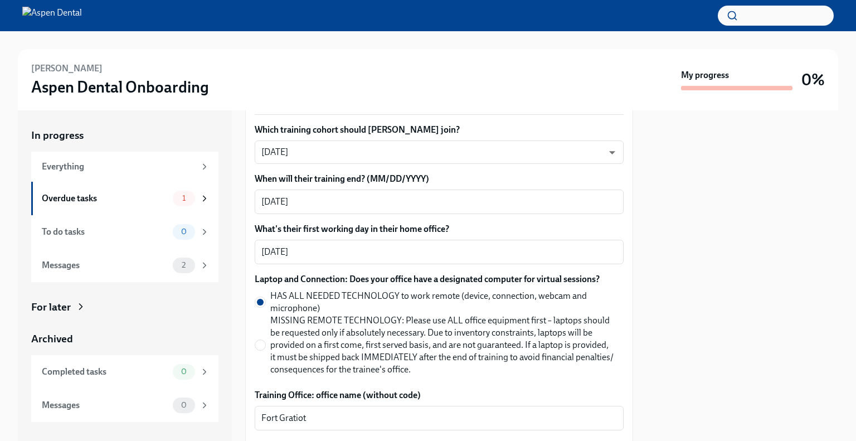
click at [266, 329] on label "MISSING REMOTE TECHNOLOGY: Please use ALL office equipment first – laptops shou…" at bounding box center [435, 344] width 360 height 61
click at [265, 340] on input "MISSING REMOTE TECHNOLOGY: Please use ALL office equipment first – laptops shou…" at bounding box center [260, 345] width 10 height 10
radio input "true"
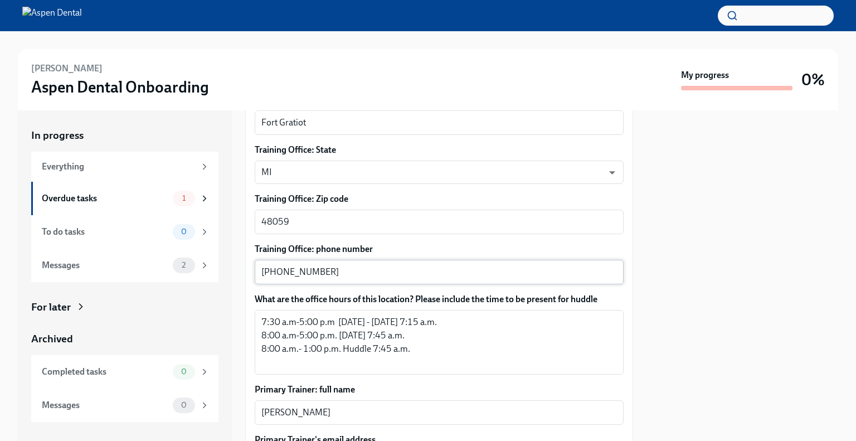
scroll to position [1501, 0]
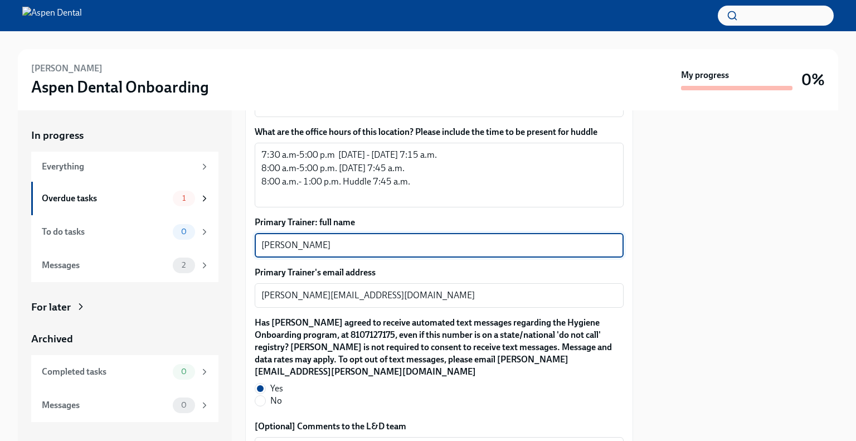
click at [367, 238] on textarea "Gabrielle Frostic" at bounding box center [438, 244] width 355 height 13
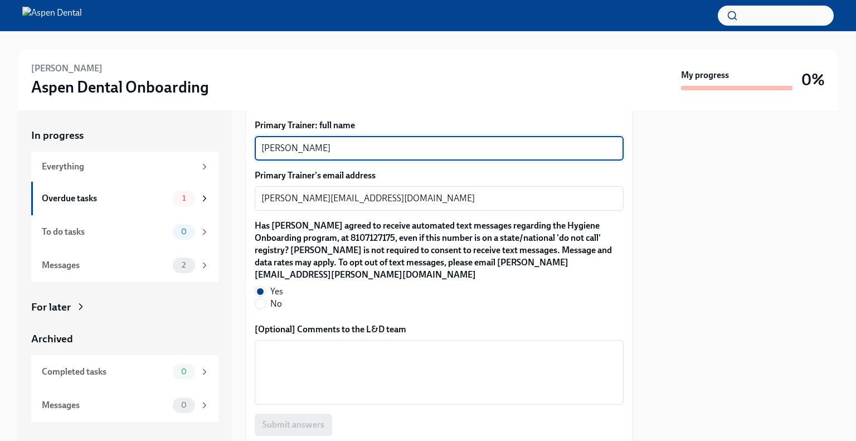
scroll to position [1667, 0]
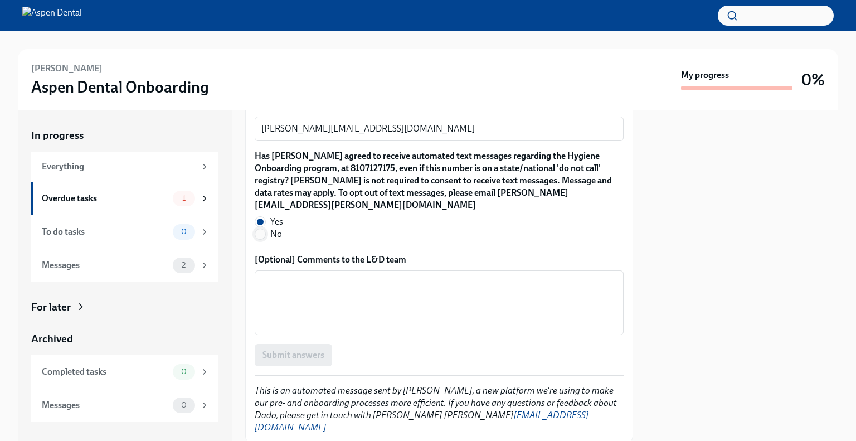
click at [256, 229] on input "No" at bounding box center [260, 234] width 10 height 10
radio input "true"
click at [256, 229] on input "No" at bounding box center [260, 234] width 10 height 10
click at [260, 189] on fieldset "Has Rebecca Reifert agreed to receive automated text messages regarding the Hyg…" at bounding box center [439, 195] width 369 height 90
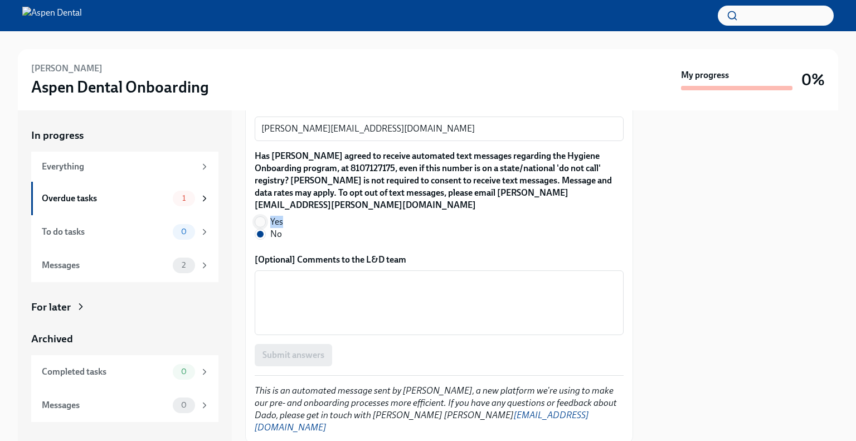
click at [260, 217] on input "Yes" at bounding box center [260, 222] width 10 height 10
radio input "true"
click at [263, 219] on div "Has Rebecca Reifert agreed to receive automated text messages regarding the Hyg…" at bounding box center [439, 197] width 369 height 95
click at [265, 253] on label "[Optional] Comments to the L&D team" at bounding box center [439, 259] width 369 height 12
click at [265, 276] on textarea "[Optional] Comments to the L&D team" at bounding box center [438, 302] width 355 height 53
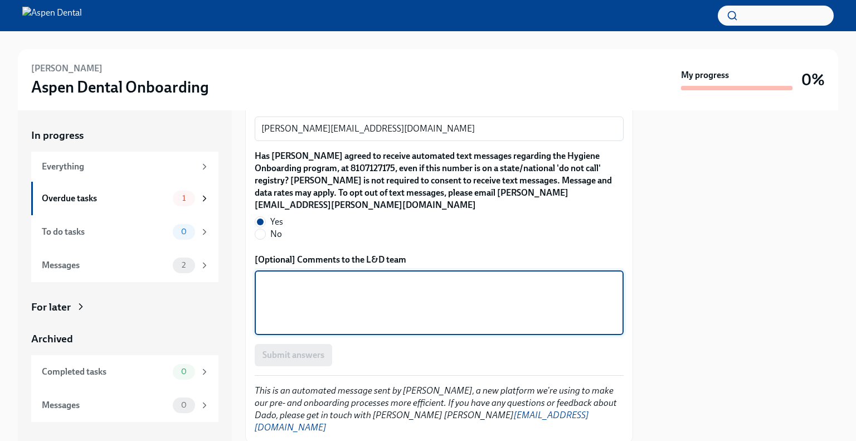
click at [281, 297] on textarea "[Optional] Comments to the L&D team" at bounding box center [438, 302] width 355 height 53
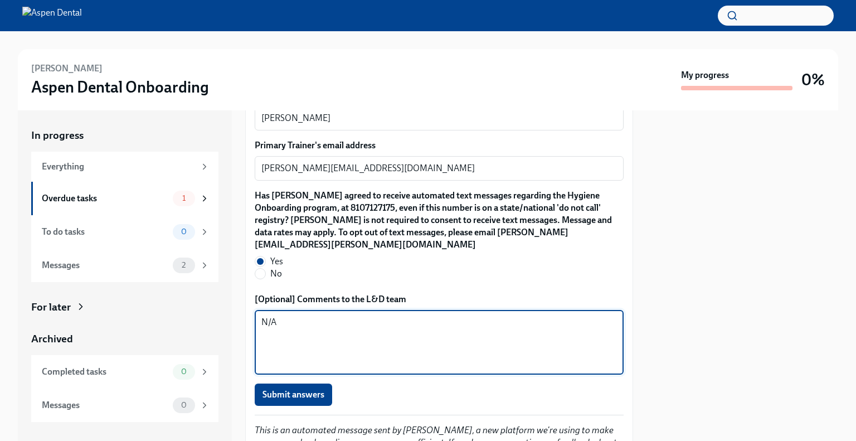
scroll to position [1556, 0]
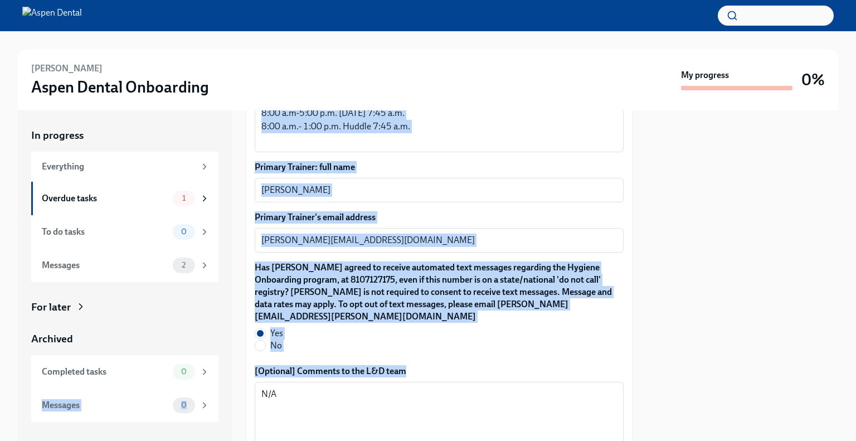
drag, startPoint x: 299, startPoint y: 356, endPoint x: 241, endPoint y: 378, distance: 62.1
click at [235, 373] on div "In progress Everything Overdue tasks 1 To do tasks 0 Messages 2 For later Archi…" at bounding box center [428, 275] width 820 height 330
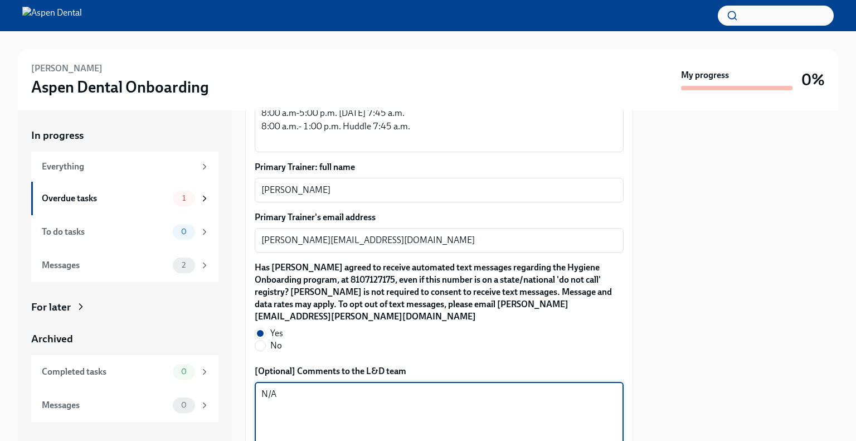
click at [294, 387] on textarea "N/A" at bounding box center [438, 413] width 355 height 53
drag, startPoint x: 294, startPoint y: 376, endPoint x: 244, endPoint y: 369, distance: 50.6
click at [244, 369] on div "In progress Everything Overdue tasks 1 To do tasks 0 Messages 2 For later Archi…" at bounding box center [428, 275] width 820 height 330
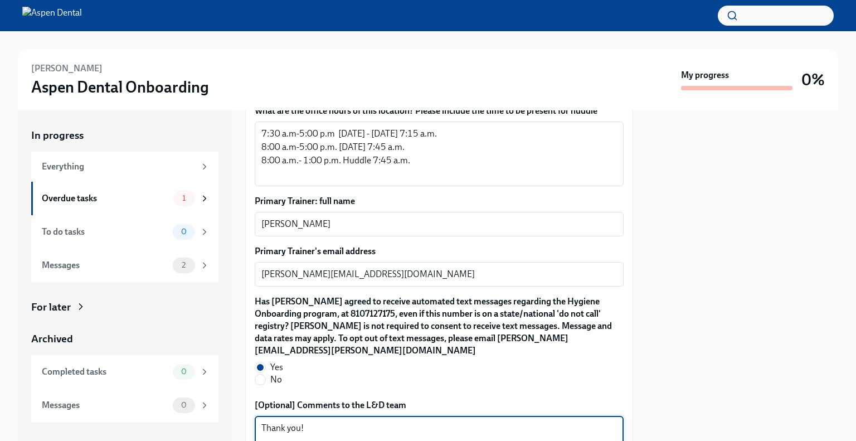
scroll to position [1612, 0]
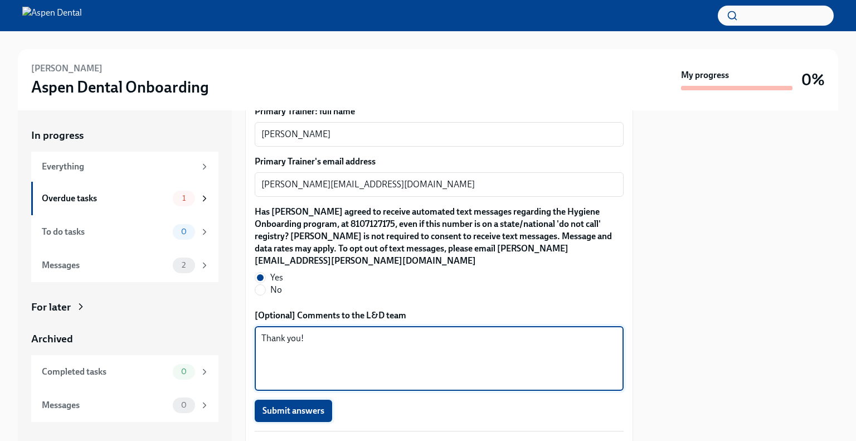
type textarea "Thank you!"
click at [270, 399] on button "Submit answers" at bounding box center [293, 410] width 77 height 22
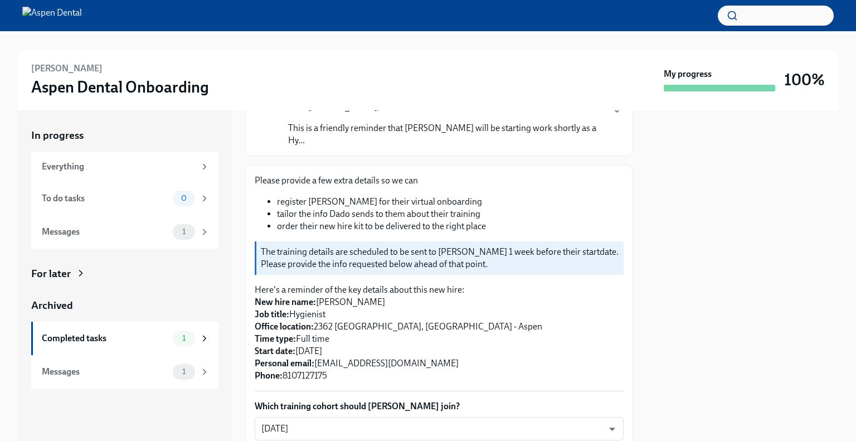
scroll to position [167, 0]
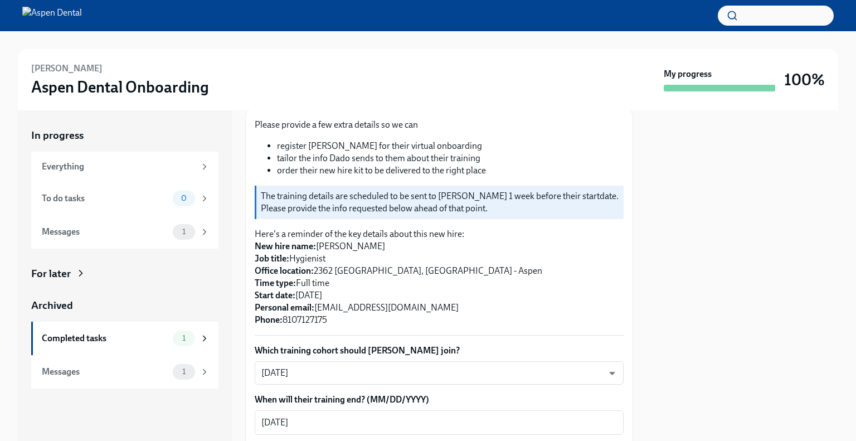
click at [371, 74] on div "Rebecca Reifert Aspen Dental Onboarding" at bounding box center [345, 79] width 628 height 35
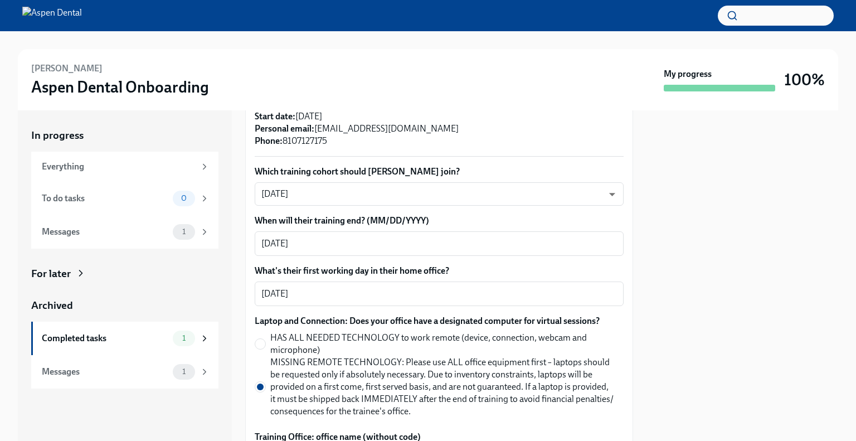
scroll to position [344, 0]
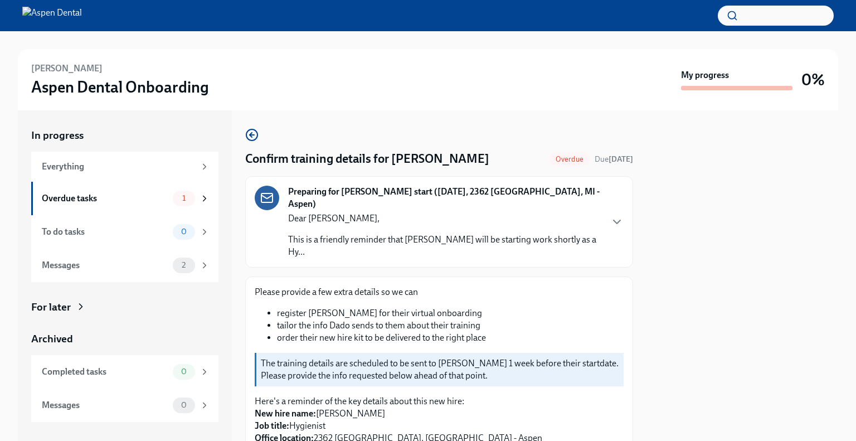
drag, startPoint x: 159, startPoint y: 2, endPoint x: 147, endPoint y: 6, distance: 12.9
click at [159, 2] on div at bounding box center [428, 15] width 856 height 31
click at [82, 8] on img at bounding box center [52, 16] width 60 height 18
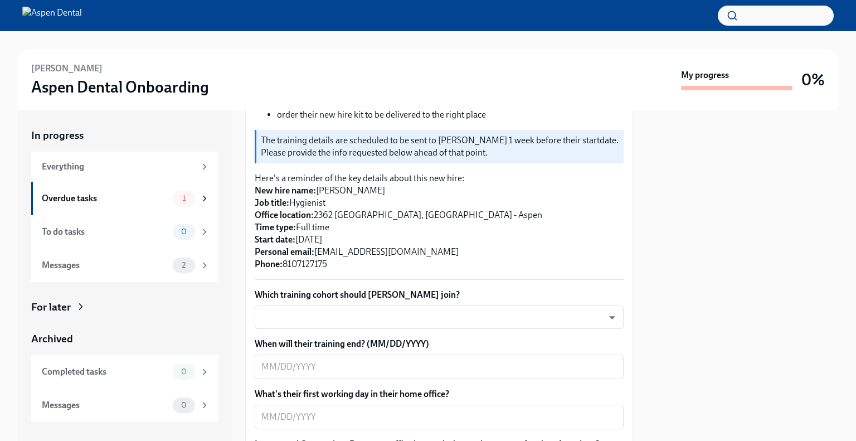
scroll to position [279, 0]
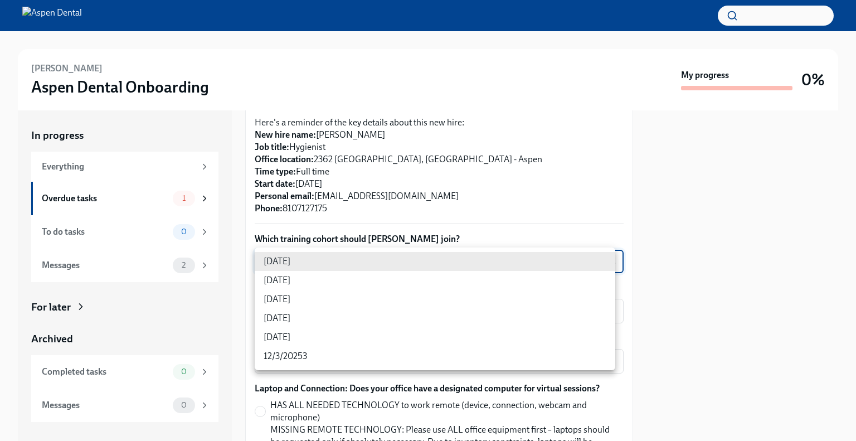
click at [306, 260] on body "[PERSON_NAME] Aspen Dental Onboarding My progress 0% In progress Everything Ove…" at bounding box center [428, 220] width 856 height 441
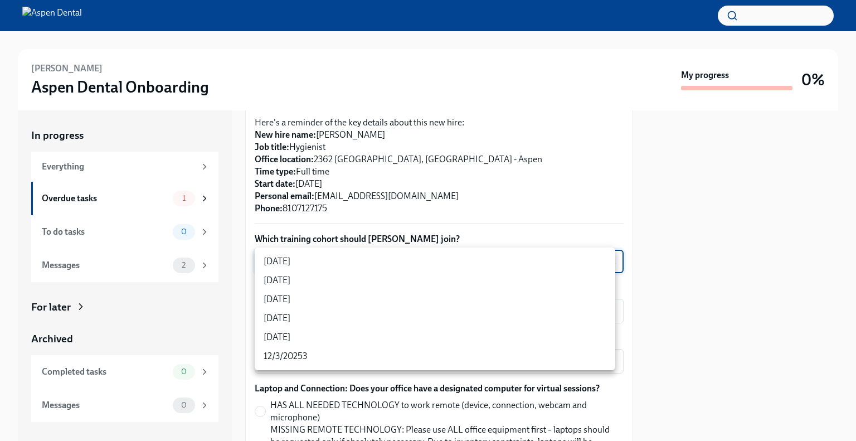
click at [302, 319] on li "[DATE]" at bounding box center [435, 318] width 360 height 19
type input "P5wSBD6z7"
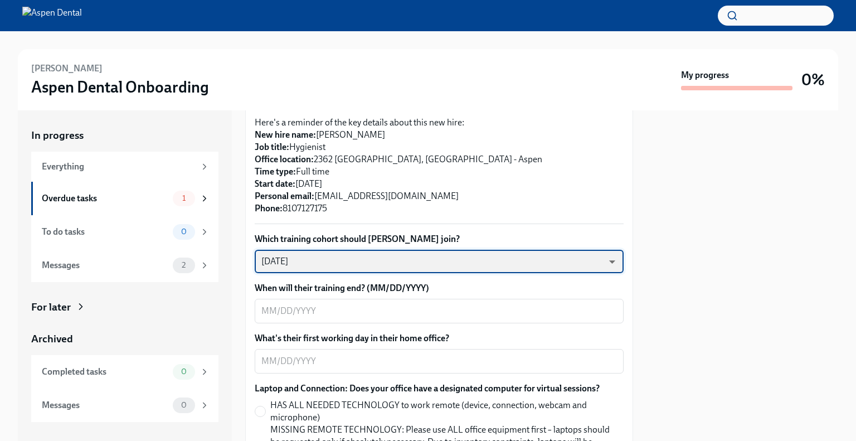
scroll to position [334, 0]
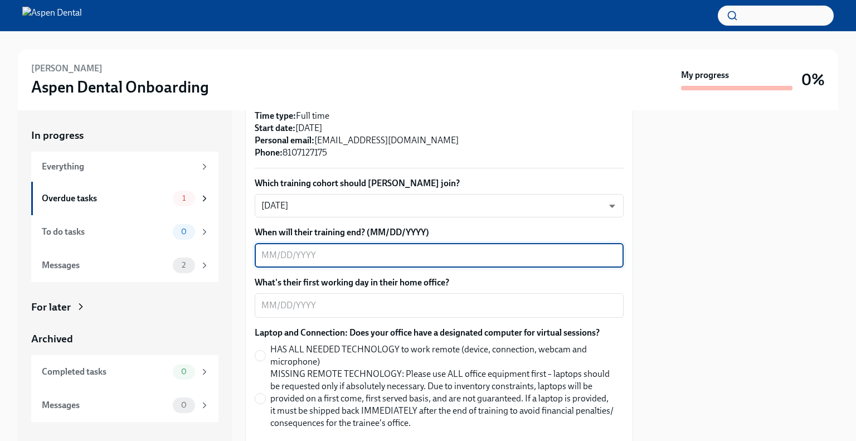
click at [352, 260] on textarea "When will their training end? (MM/DD/YYYY)" at bounding box center [438, 254] width 355 height 13
click at [354, 306] on textarea "What's their first working day in their home office?" at bounding box center [438, 305] width 355 height 13
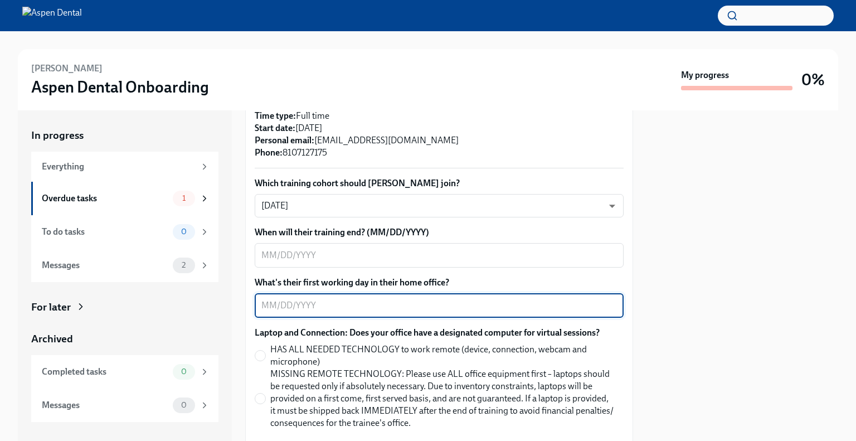
scroll to position [390, 0]
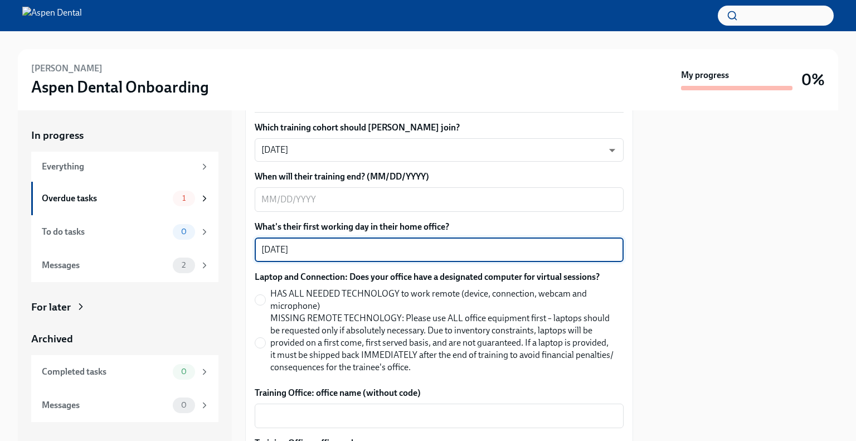
type textarea "[DATE]"
click at [397, 306] on span "HAS ALL NEEDED TECHNOLOGY to work remote (device, connection, webcam and microp…" at bounding box center [442, 299] width 344 height 25
click at [265, 305] on input "HAS ALL NEEDED TECHNOLOGY to work remote (device, connection, webcam and microp…" at bounding box center [260, 300] width 10 height 10
radio input "true"
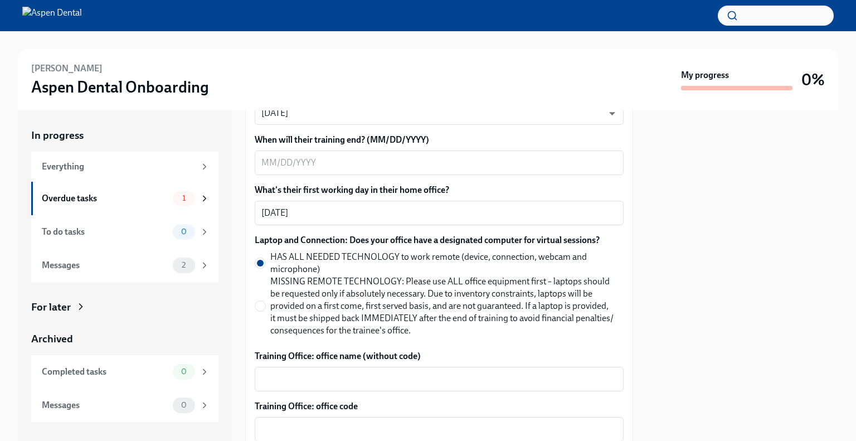
scroll to position [446, 0]
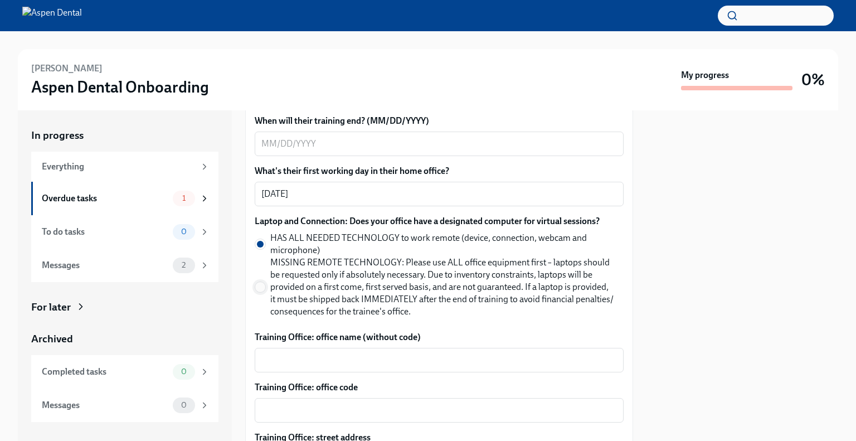
click at [258, 287] on input "MISSING REMOTE TECHNOLOGY: Please use ALL office equipment first – laptops shou…" at bounding box center [260, 287] width 10 height 10
radio input "true"
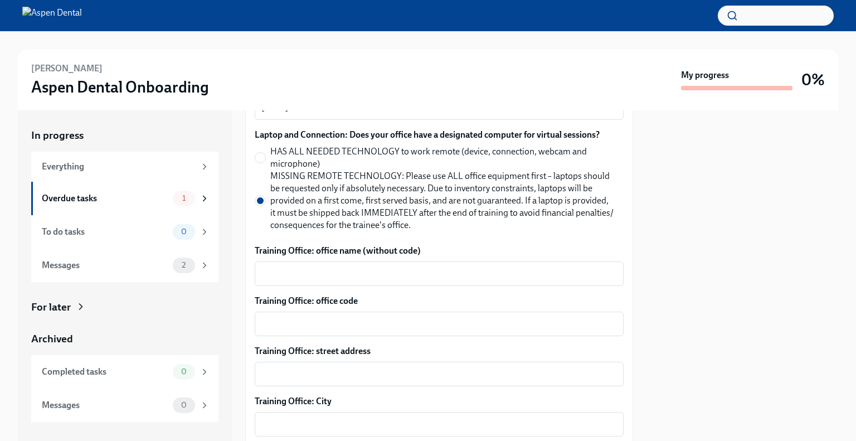
scroll to position [557, 0]
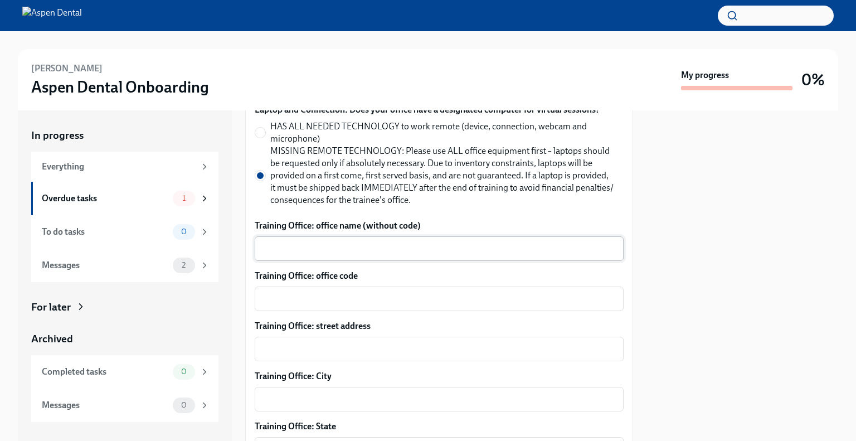
click at [339, 240] on div "x ​" at bounding box center [439, 248] width 369 height 25
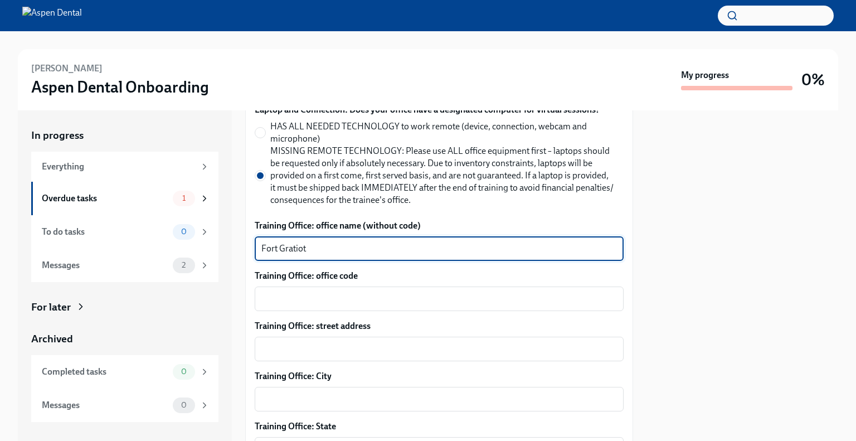
type textarea "Fort Gratiot"
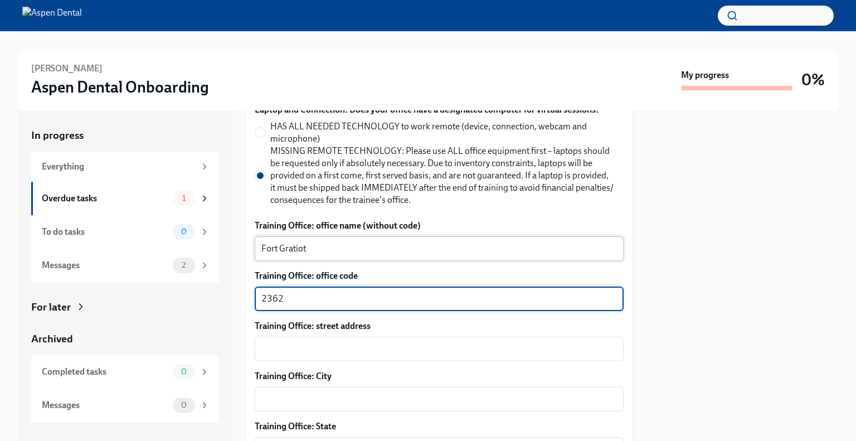
type textarea "2362"
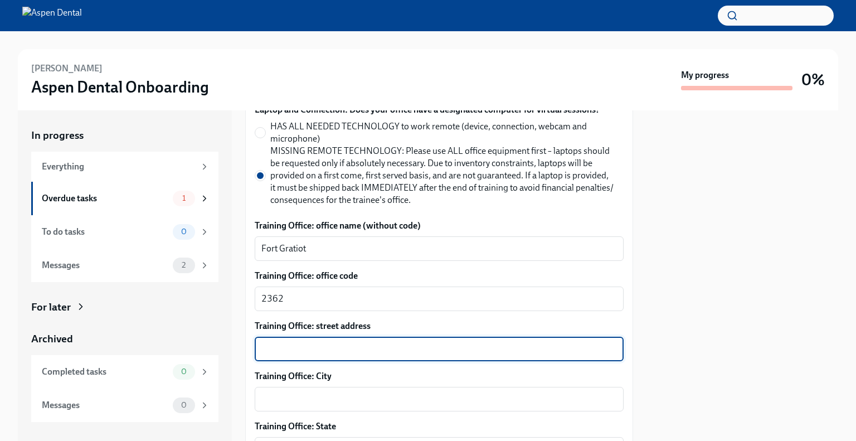
click at [323, 356] on div "x ​" at bounding box center [439, 348] width 369 height 25
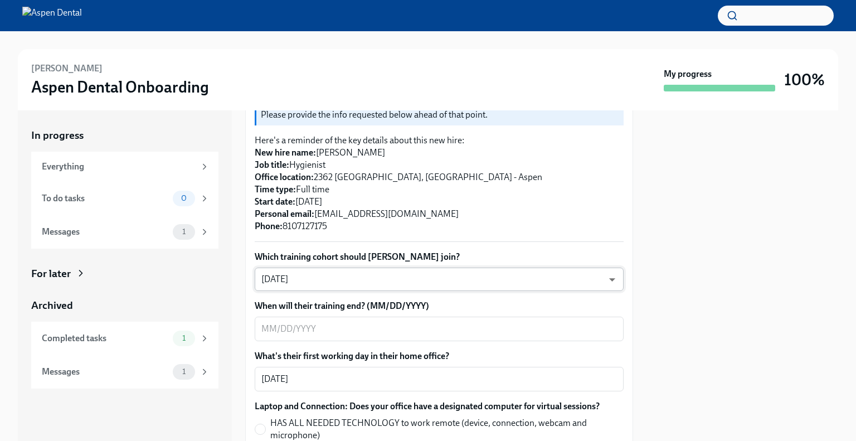
scroll to position [167, 0]
